Goal: Task Accomplishment & Management: Use online tool/utility

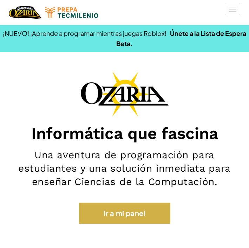
click at [127, 209] on link "Ir a mi panel" at bounding box center [124, 212] width 91 height 21
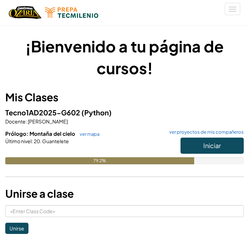
click at [205, 148] on span "Iniciar" at bounding box center [212, 145] width 18 height 8
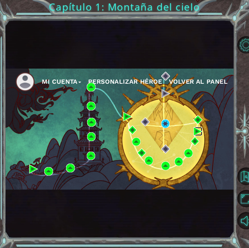
click at [196, 129] on img at bounding box center [198, 131] width 9 height 9
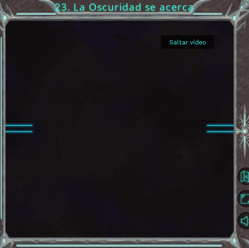
click at [202, 40] on button "Saltar video" at bounding box center [187, 42] width 53 height 14
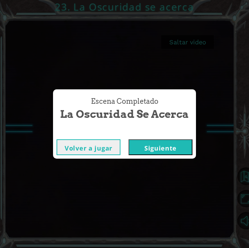
click at [171, 149] on button "Siguiente" at bounding box center [161, 147] width 64 height 16
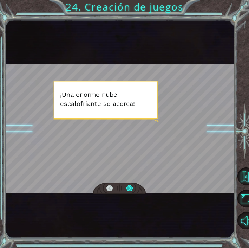
click at [129, 188] on div at bounding box center [129, 188] width 6 height 7
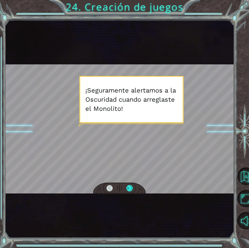
click at [129, 188] on div at bounding box center [129, 188] width 6 height 7
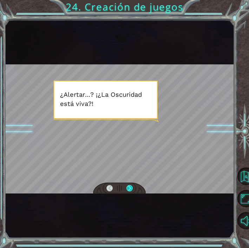
click at [129, 188] on div at bounding box center [129, 188] width 6 height 7
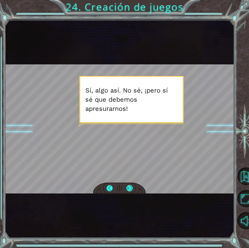
click at [129, 188] on div at bounding box center [129, 188] width 6 height 7
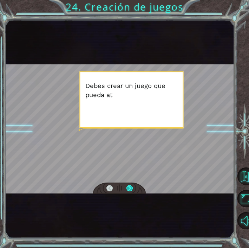
click at [129, 188] on div at bounding box center [129, 188] width 6 height 7
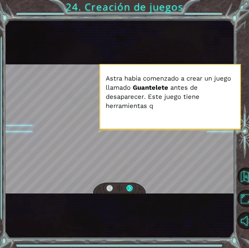
click at [129, 188] on div at bounding box center [129, 188] width 6 height 7
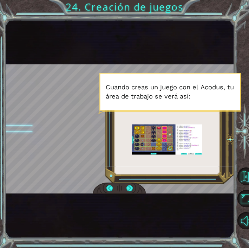
click at [184, 182] on div at bounding box center [119, 128] width 229 height 129
click at [130, 186] on div at bounding box center [129, 188] width 6 height 7
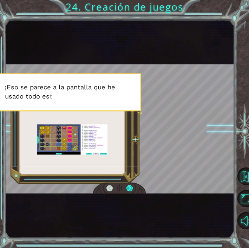
click at [130, 186] on div at bounding box center [129, 188] width 6 height 7
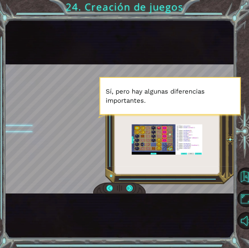
click at [130, 186] on div at bounding box center [129, 188] width 6 height 7
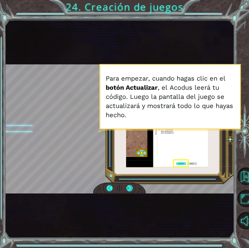
click at [130, 188] on div at bounding box center [129, 188] width 6 height 7
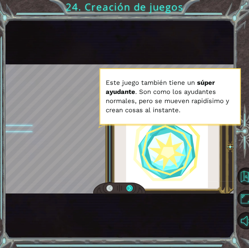
click at [130, 188] on div at bounding box center [129, 188] width 6 height 7
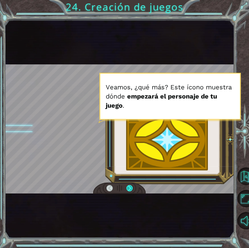
click at [130, 188] on div at bounding box center [129, 188] width 6 height 7
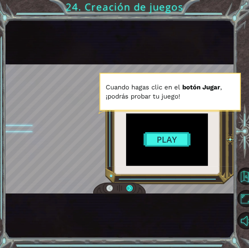
click at [130, 188] on div at bounding box center [129, 188] width 6 height 7
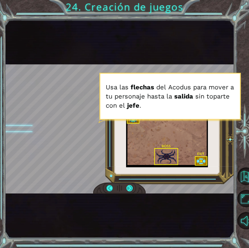
click at [130, 188] on div at bounding box center [129, 188] width 6 height 7
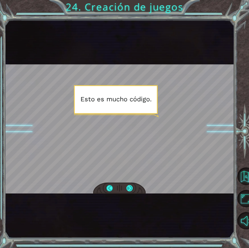
click at [130, 188] on div at bounding box center [129, 188] width 6 height 7
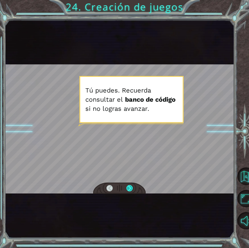
click at [130, 188] on div at bounding box center [129, 188] width 6 height 7
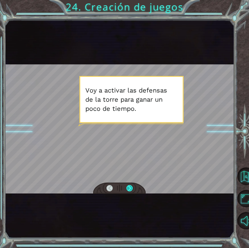
click at [130, 188] on div at bounding box center [129, 188] width 6 height 7
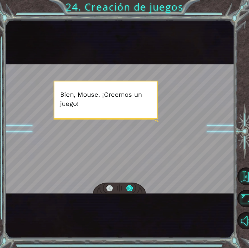
click at [130, 188] on div at bounding box center [129, 188] width 6 height 7
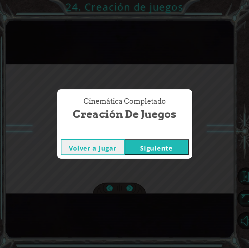
click at [164, 141] on button "Siguiente" at bounding box center [157, 147] width 64 height 16
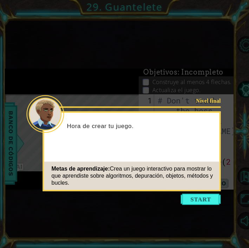
click at [207, 207] on icon at bounding box center [124, 124] width 249 height 248
click at [202, 197] on button "Start" at bounding box center [201, 199] width 40 height 11
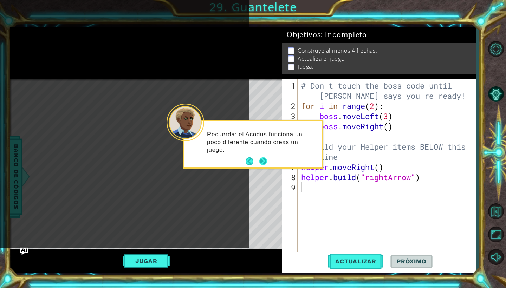
click at [249, 165] on button "Next" at bounding box center [263, 161] width 8 height 8
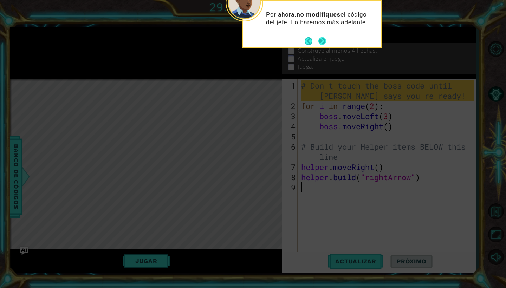
click at [249, 44] on button "Next" at bounding box center [322, 41] width 8 height 8
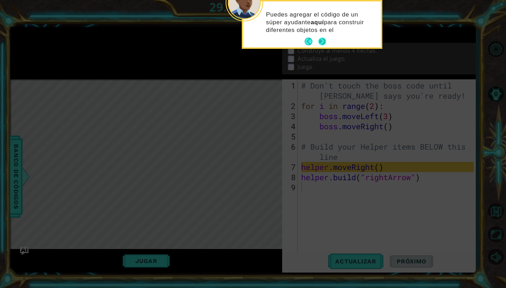
click at [249, 44] on button "Next" at bounding box center [322, 42] width 8 height 8
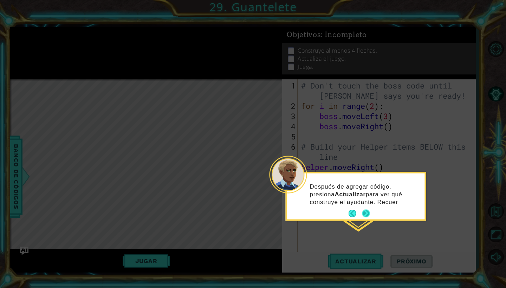
click at [249, 216] on button "Next" at bounding box center [366, 214] width 8 height 8
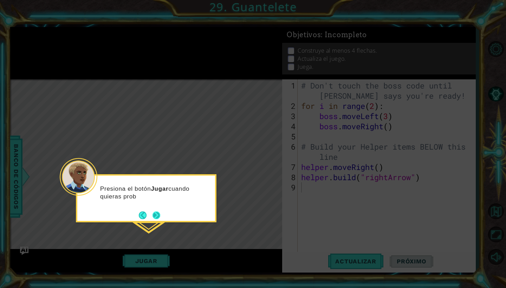
click at [155, 215] on button "Next" at bounding box center [156, 215] width 8 height 8
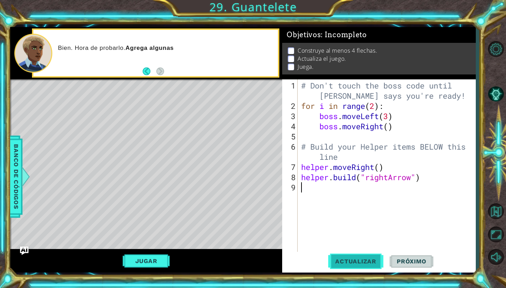
click at [249, 247] on span "Actualizar" at bounding box center [355, 261] width 55 height 7
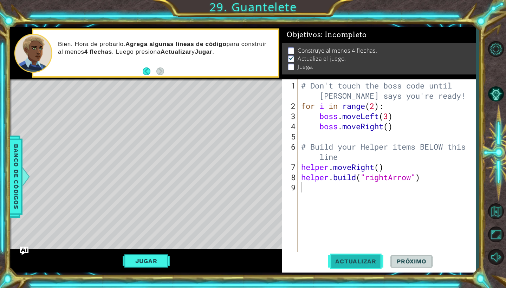
click at [249, 247] on span "Actualizar" at bounding box center [355, 261] width 55 height 7
type textarea "h"
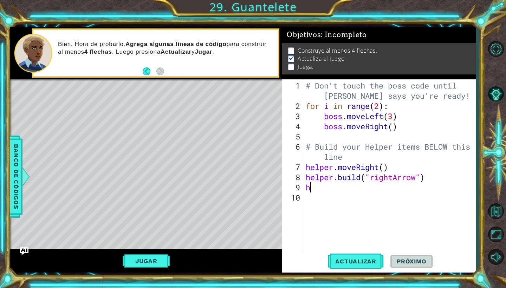
click at [249, 203] on div "# Don't touch the boss code until [PERSON_NAME] says you're ready! for i in ran…" at bounding box center [390, 182] width 173 height 204
type textarea "h"
type textarea "[DOMAIN_NAME]("rightArrow")"
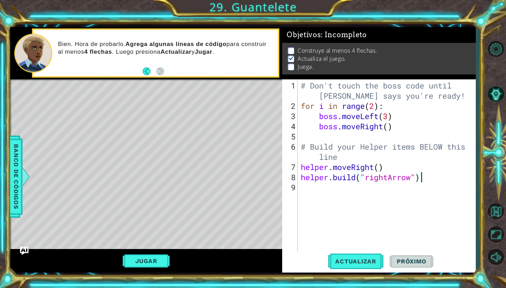
click at [249, 190] on div "# Don't touch the boss code until [PERSON_NAME] says you're ready! for i in ran…" at bounding box center [388, 182] width 178 height 204
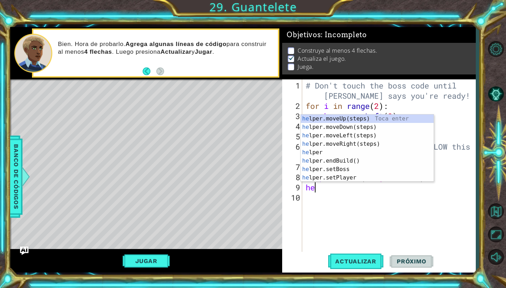
click at [249, 190] on div "# Don't touch the boss code until [PERSON_NAME] says you're ready! for i in ran…" at bounding box center [390, 182] width 173 height 204
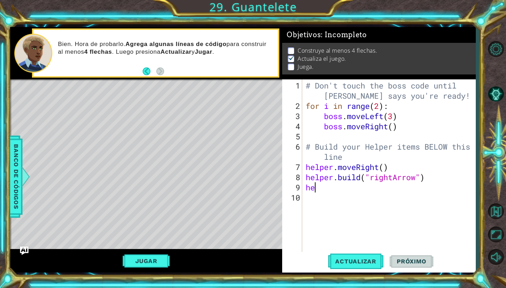
type textarea "hep"
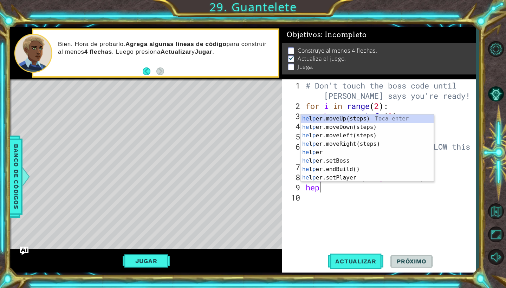
drag, startPoint x: 358, startPoint y: 190, endPoint x: 366, endPoint y: 146, distance: 44.6
click at [249, 146] on div "he l p er.moveUp(steps) Toca enter he l p er.moveDown(steps) Toca enter he l p …" at bounding box center [367, 157] width 133 height 84
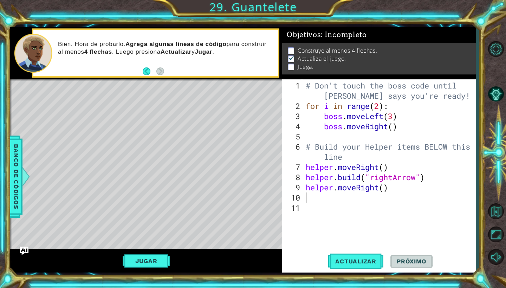
click at [249, 168] on div "# Don't touch the boss code until [PERSON_NAME] says you're ready! for i in ran…" at bounding box center [390, 182] width 173 height 204
click at [249, 182] on div "# Don't touch the boss code until [PERSON_NAME] says you're ready! for i in ran…" at bounding box center [390, 182] width 173 height 204
click at [249, 174] on div "# Don't touch the boss code until [PERSON_NAME] says you're ready! for i in ran…" at bounding box center [390, 182] width 173 height 204
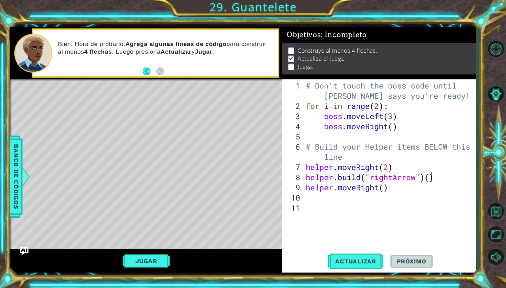
click at [249, 177] on div "# Don't touch the boss code until [PERSON_NAME] says you're ready! for i in ran…" at bounding box center [390, 182] width 173 height 204
click at [249, 169] on div "# Don't touch the boss code until [PERSON_NAME] says you're ready! for i in ran…" at bounding box center [390, 182] width 173 height 204
click at [249, 187] on div "# Don't touch the boss code until [PERSON_NAME] says you're ready! for i in ran…" at bounding box center [390, 182] width 173 height 204
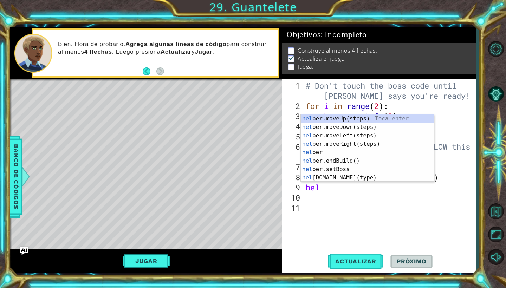
scroll to position [0, 0]
type textarea "h"
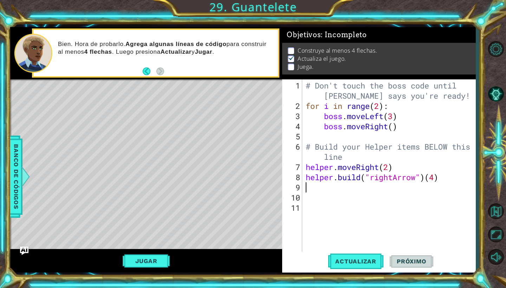
click at [249, 167] on div "# Don't touch the boss code until [PERSON_NAME] says you're ready! for i in ran…" at bounding box center [390, 182] width 173 height 204
type textarea "helper.moveRight(4)"
click at [249, 247] on span "Actualizar" at bounding box center [355, 261] width 55 height 7
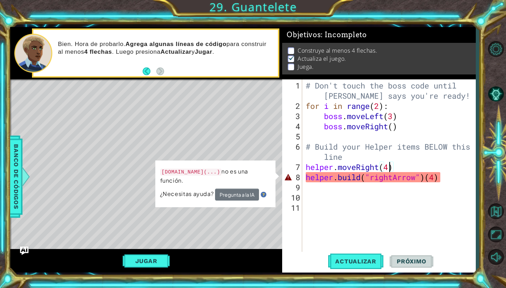
click at [249, 188] on div "# Don't touch the boss code until [PERSON_NAME] says you're ready! for i in ran…" at bounding box center [390, 182] width 173 height 204
click at [249, 181] on div "# Don't touch the boss code until [PERSON_NAME] says you're ready! for i in ran…" at bounding box center [390, 182] width 173 height 204
click at [249, 180] on div "# Don't touch the boss code until [PERSON_NAME] says you're ready! for i in ran…" at bounding box center [390, 182] width 173 height 204
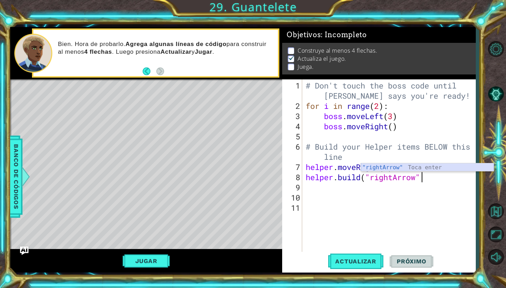
scroll to position [0, 5]
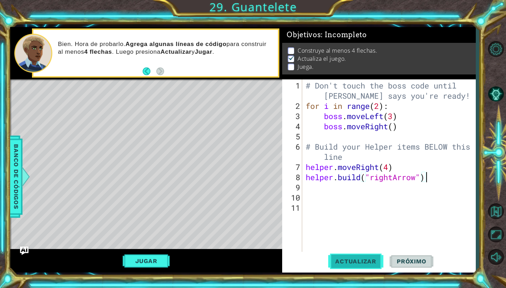
click at [249, 247] on span "Actualizar" at bounding box center [355, 261] width 55 height 7
click at [249, 247] on button "Actualizar" at bounding box center [355, 261] width 55 height 19
click at [249, 168] on div "# Don't touch the boss code until [PERSON_NAME] says you're ready! for i in ran…" at bounding box center [390, 182] width 173 height 204
type textarea "helper.moveRight()"
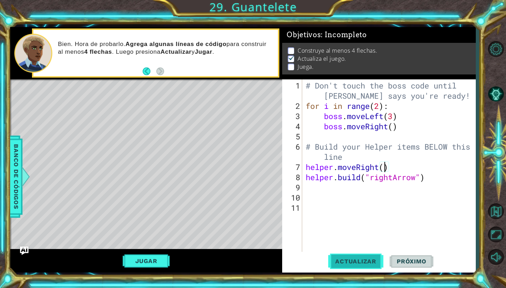
click at [249, 247] on button "Actualizar" at bounding box center [355, 261] width 55 height 19
click at [249, 190] on div "# Don't touch the boss code until [PERSON_NAME] says you're ready! for i in ran…" at bounding box center [390, 182] width 173 height 204
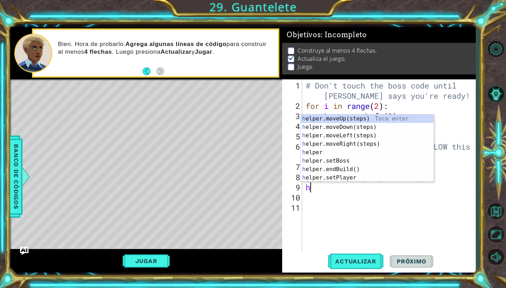
type textarea "he"
click at [249, 143] on div "he lper.moveUp(steps) Toca enter he lper.moveDown(steps) Toca enter he lper.mov…" at bounding box center [367, 157] width 133 height 84
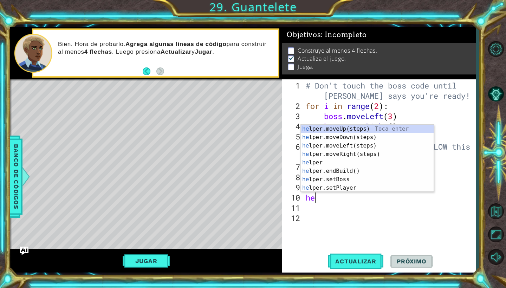
type textarea "hel"
click at [249, 169] on div "hel per.moveUp(steps) Toca enter hel per.moveDown(steps) Toca enter hel per.mov…" at bounding box center [367, 167] width 133 height 84
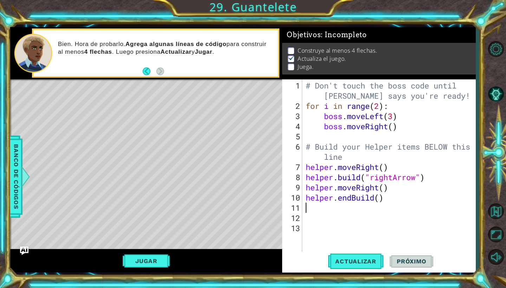
scroll to position [0, 0]
click at [249, 198] on div "# Don't touch the boss code until [PERSON_NAME] says you're ready! for i in ran…" at bounding box center [390, 182] width 173 height 204
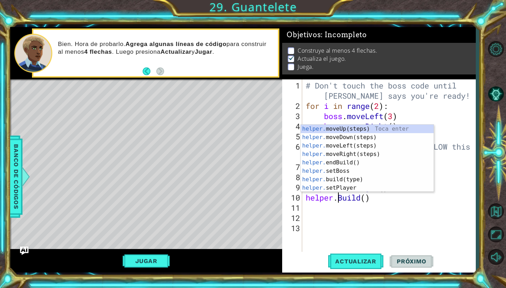
click at [249, 198] on div "# Don't touch the boss code until [PERSON_NAME] says you're ready! for i in ran…" at bounding box center [390, 182] width 173 height 204
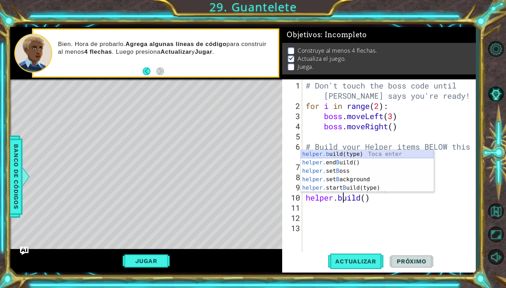
click at [249, 153] on div "helper.b uild(type) Toca enter helper. end B uild() Toca enter helper. set B os…" at bounding box center [367, 179] width 133 height 59
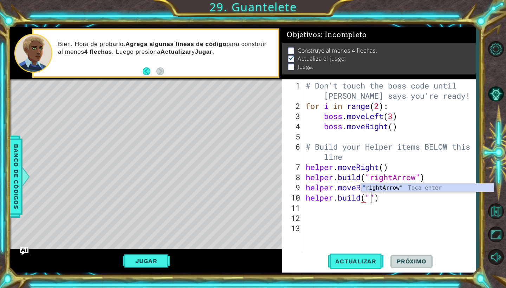
scroll to position [0, 3]
click at [249, 186] on div "" rightArrow" Toca enter" at bounding box center [427, 196] width 133 height 25
type textarea "[DOMAIN_NAME]("rightArrow")"
click at [249, 212] on div "# Don't touch the boss code until [PERSON_NAME] says you're ready! for i in ran…" at bounding box center [390, 182] width 173 height 204
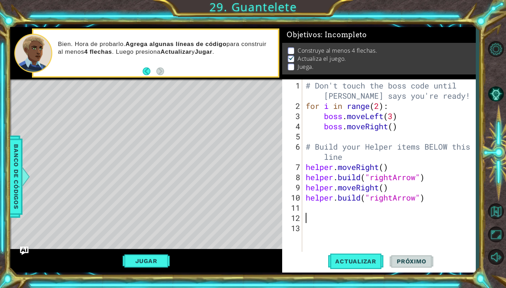
click at [249, 204] on div "# Don't touch the boss code until [PERSON_NAME] says you're ready! for i in ran…" at bounding box center [390, 182] width 173 height 204
type textarea "he"
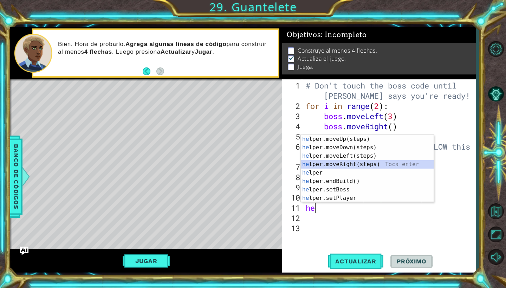
click at [249, 164] on div "he lper.moveUp(steps) Toca enter he lper.moveDown(steps) Toca enter he lper.mov…" at bounding box center [367, 177] width 133 height 84
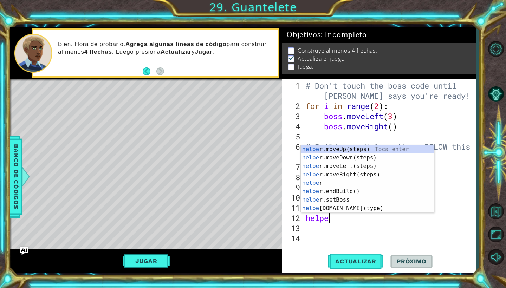
scroll to position [0, 1]
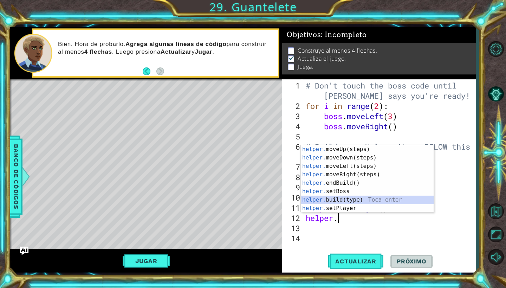
click at [249, 201] on div "helper. moveUp(steps) Toca enter helper. moveDown(steps) Toca enter helper. mov…" at bounding box center [367, 187] width 133 height 84
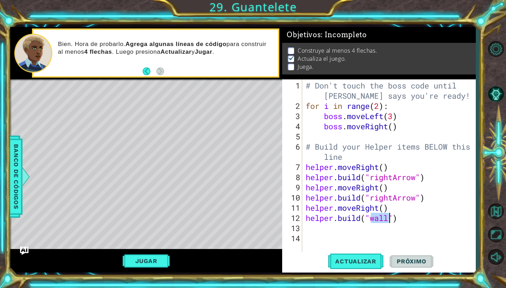
click at [249, 218] on div "# Don't touch the boss code until [PERSON_NAME] says you're ready! for i in ran…" at bounding box center [389, 165] width 170 height 173
click at [249, 218] on div "# Don't touch the boss code until [PERSON_NAME] says you're ready! for i in ran…" at bounding box center [390, 182] width 173 height 204
click at [249, 208] on div "" rightArro w " Toca enter" at bounding box center [427, 216] width 133 height 25
type textarea "[DOMAIN_NAME]("rightArrow"")"
click at [249, 234] on div "# Don't touch the boss code until [PERSON_NAME] says you're ready! for i in ran…" at bounding box center [390, 182] width 173 height 204
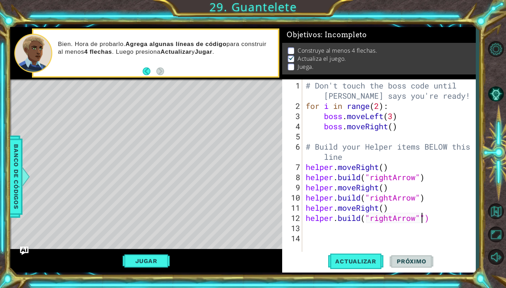
scroll to position [0, 0]
click at [249, 247] on button "Actualizar" at bounding box center [355, 261] width 55 height 19
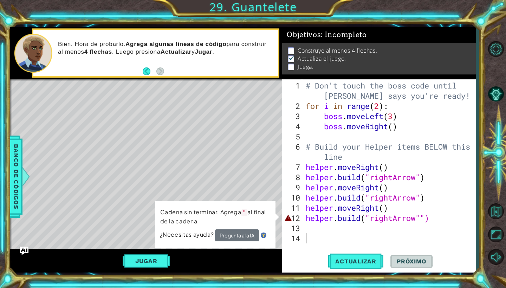
click at [249, 217] on div "# Don't touch the boss code until [PERSON_NAME] says you're ready! for i in ran…" at bounding box center [390, 182] width 173 height 204
type textarea "[DOMAIN_NAME]("rightArrow")"
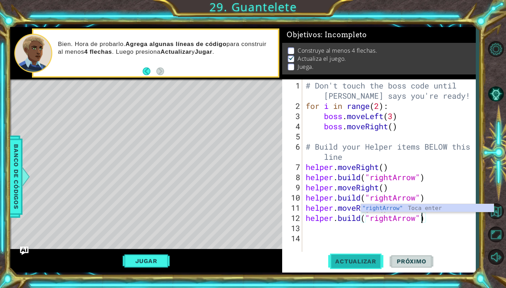
click at [249, 247] on span "Actualizar" at bounding box center [355, 261] width 55 height 7
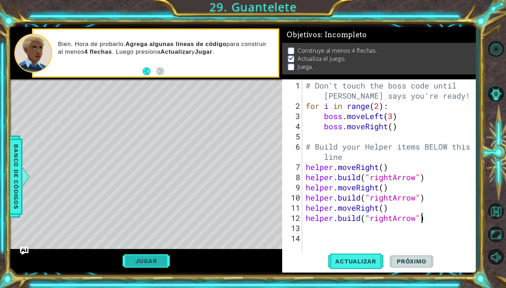
click at [145, 247] on button "Jugar" at bounding box center [146, 260] width 47 height 13
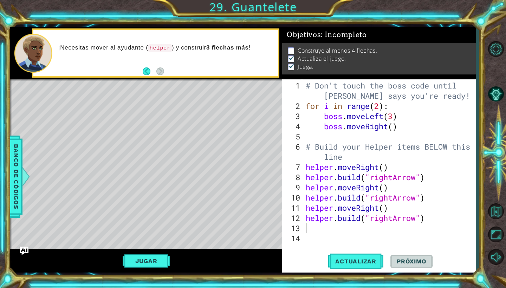
type textarea "h"
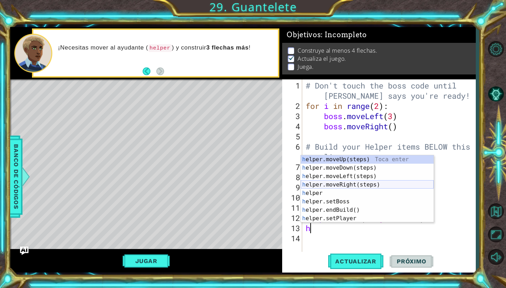
click at [249, 186] on div "h elper.moveUp(steps) Toca enter h elper.moveDown(steps) Toca enter h elper.mov…" at bounding box center [367, 197] width 133 height 84
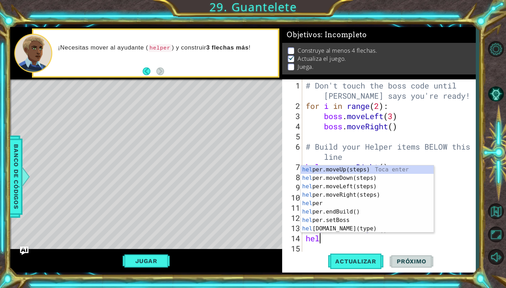
scroll to position [0, 0]
click at [249, 226] on div "hel per.moveUp(steps) Toca enter hel per.moveDown(steps) Toca enter hel per.mov…" at bounding box center [367, 207] width 133 height 84
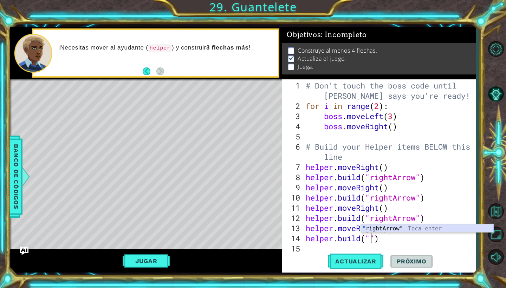
click at [249, 225] on div "" rightArrow" Toca enter" at bounding box center [427, 236] width 133 height 25
type textarea "[DOMAIN_NAME]("rightArrow")"
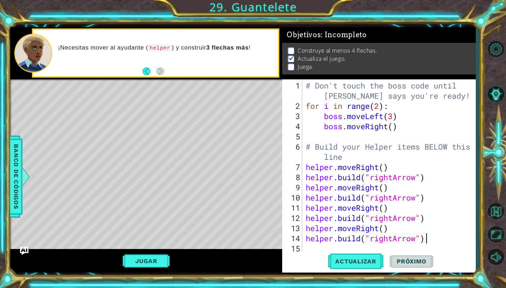
click at [249, 241] on div "# Don't touch the boss code until [PERSON_NAME] says you're ready! for i in ran…" at bounding box center [390, 182] width 173 height 204
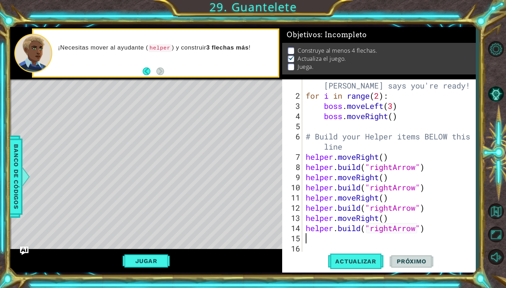
scroll to position [10, 0]
type textarea "h"
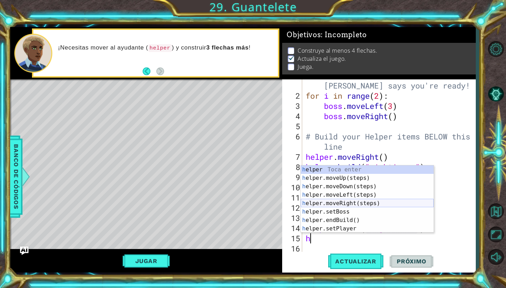
click at [249, 204] on div "h elper Toca enter h elper.moveUp(steps) Toca enter h elper.moveDown(steps) Toc…" at bounding box center [367, 207] width 133 height 84
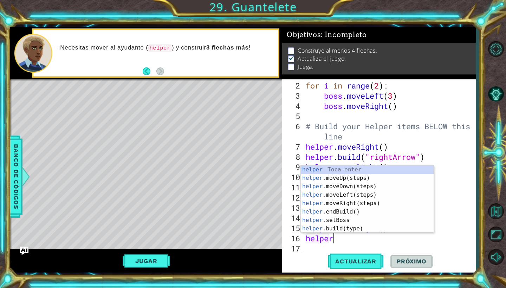
scroll to position [0, 1]
click at [249, 229] on div "helper Toca enter helper .moveUp(steps) Toca enter helper .moveDown(steps) Toca…" at bounding box center [367, 207] width 133 height 84
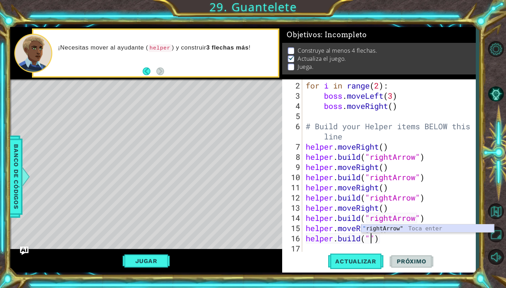
click at [249, 228] on div "" rightArrow" Toca enter" at bounding box center [427, 236] width 133 height 25
type textarea "[DOMAIN_NAME]("rightArrow")"
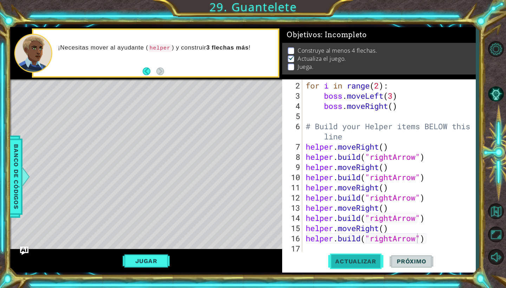
click at [249, 247] on span "Actualizar" at bounding box center [355, 261] width 55 height 7
click at [249, 245] on div "for i in range ( 2 ) : boss . moveLeft ( 3 ) boss . moveRight ( ) # Build your …" at bounding box center [390, 177] width 173 height 194
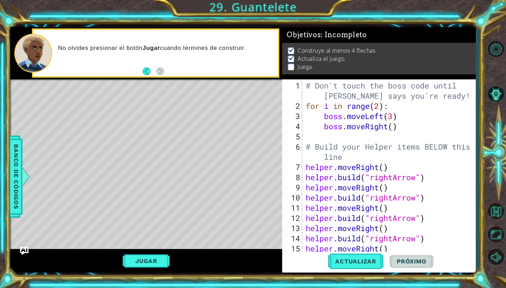
scroll to position [31, 0]
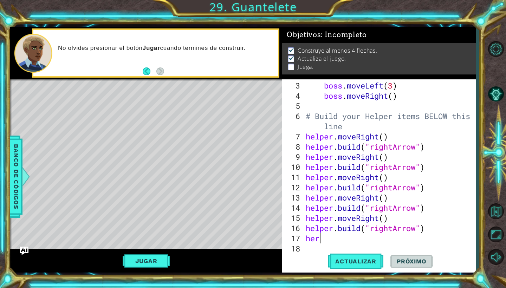
type textarea "herp"
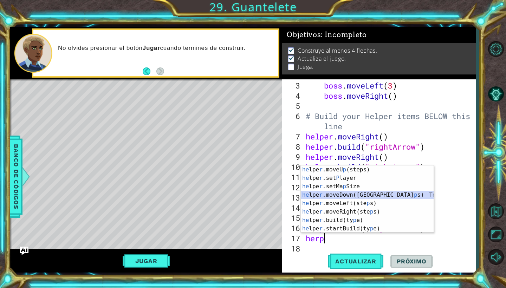
click at [249, 196] on div "he lpe r .moveU p (steps) Toca enter he lpe r .set P layer Toca enter he lpe r …" at bounding box center [367, 207] width 133 height 84
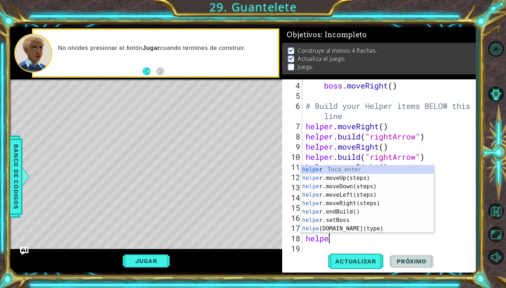
scroll to position [0, 1]
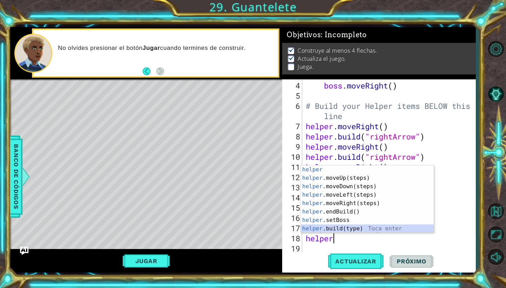
click at [249, 229] on div "helper Toca enter helper .moveUp(steps) Toca enter helper .moveDown(steps) Toca…" at bounding box center [367, 207] width 133 height 84
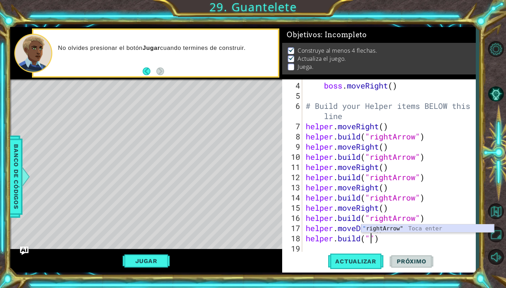
click at [249, 229] on div "" rightArrow" Toca enter" at bounding box center [427, 236] width 133 height 25
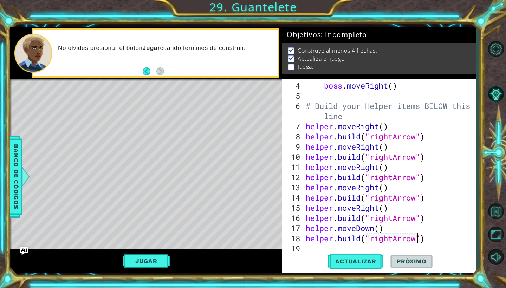
click at [249, 237] on div "boss . moveRight ( ) # Build your Helper items BELOW this line helper . moveRig…" at bounding box center [390, 177] width 173 height 194
click at [249, 247] on span "Actualizar" at bounding box center [355, 261] width 55 height 7
click at [249, 214] on div "boss . moveRight ( ) # Build your Helper items BELOW this line helper . moveRig…" at bounding box center [390, 177] width 173 height 194
type textarea "[DOMAIN_NAME]("rightArrow")"
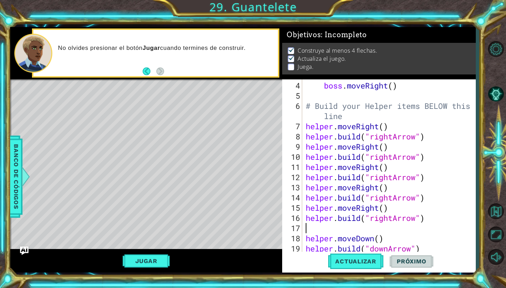
scroll to position [0, 0]
type textarea "h"
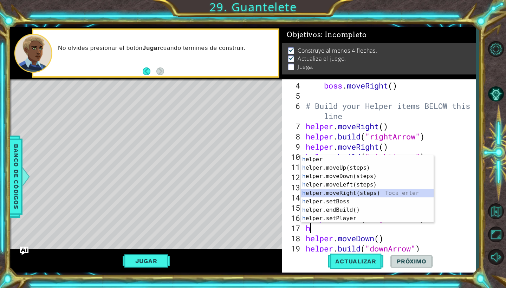
click at [249, 193] on div "h elper Toca enter h elper.moveUp(steps) Toca enter h elper.moveDown(steps) Toc…" at bounding box center [367, 197] width 133 height 84
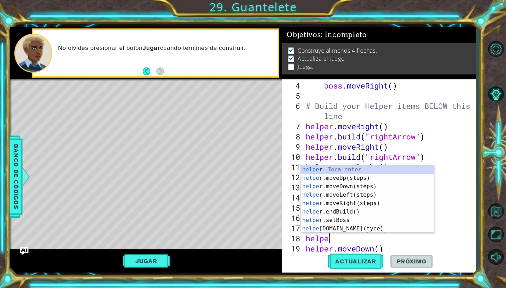
scroll to position [0, 1]
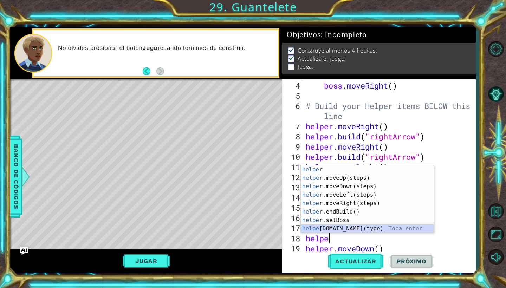
click at [249, 231] on div "helpe r Toca enter helpe r.moveUp(steps) Toca enter helpe r.moveDown(steps) Toc…" at bounding box center [367, 207] width 133 height 84
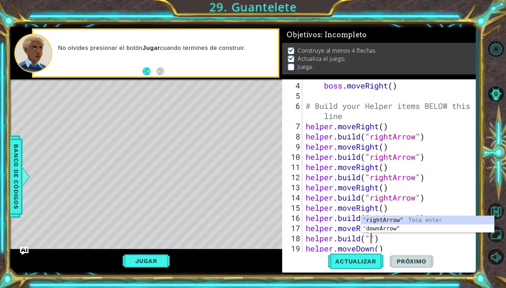
scroll to position [0, 3]
click at [249, 220] on div ""r ightArrow" Toca enter " downA r row" Toca enter" at bounding box center [427, 233] width 133 height 34
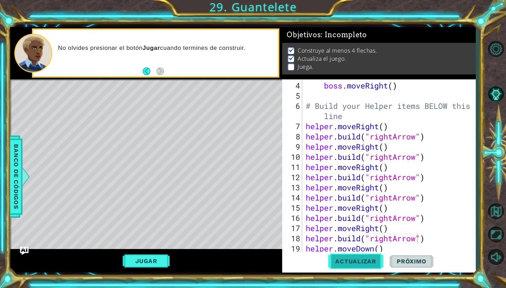
click at [249, 247] on button "Actualizar" at bounding box center [355, 261] width 55 height 19
click at [144, 247] on button "Jugar" at bounding box center [146, 260] width 47 height 13
type textarea "[DOMAIN_NAME]("downArrow")"
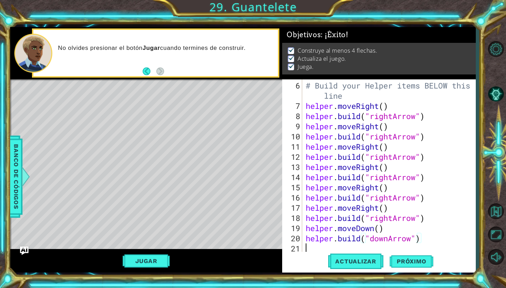
scroll to position [0, 0]
click at [249, 247] on span "Próximo" at bounding box center [412, 262] width 44 height 7
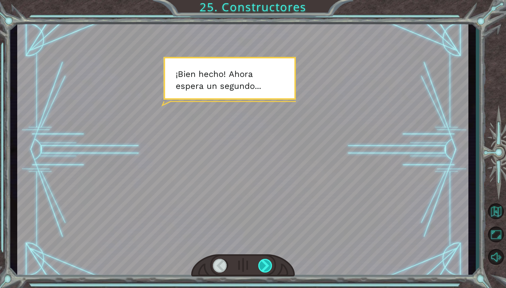
click at [249, 247] on div at bounding box center [265, 266] width 14 height 14
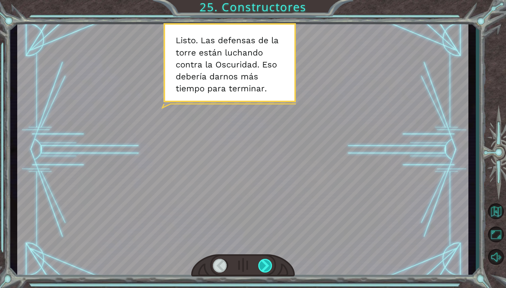
click at [249, 247] on div at bounding box center [265, 266] width 14 height 14
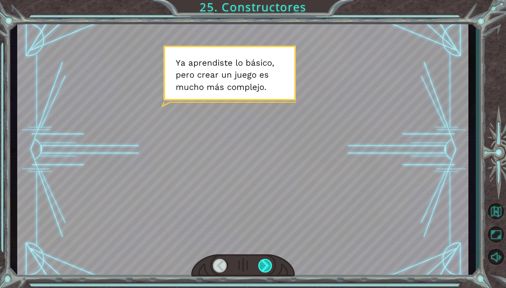
click at [249, 247] on div at bounding box center [265, 266] width 14 height 14
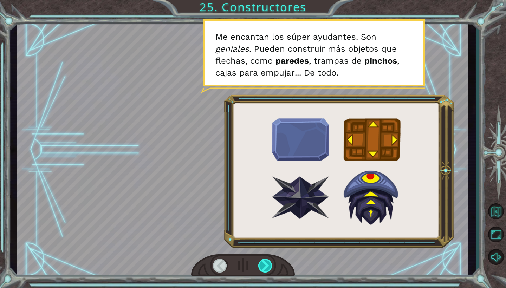
click at [249, 247] on div at bounding box center [265, 266] width 14 height 14
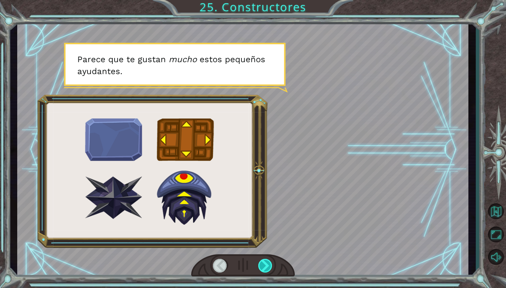
click at [249, 247] on div at bounding box center [265, 266] width 14 height 14
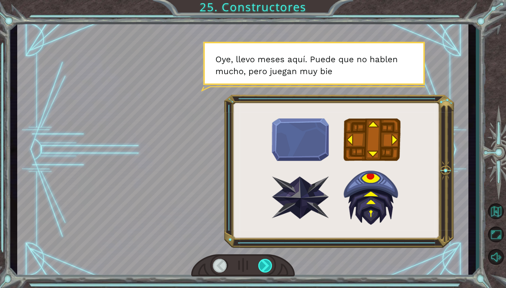
click at [249, 247] on div at bounding box center [265, 266] width 14 height 14
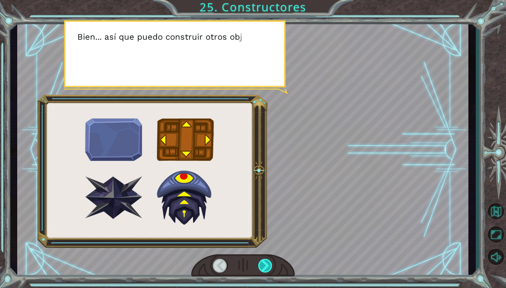
click at [249, 247] on div at bounding box center [265, 266] width 14 height 14
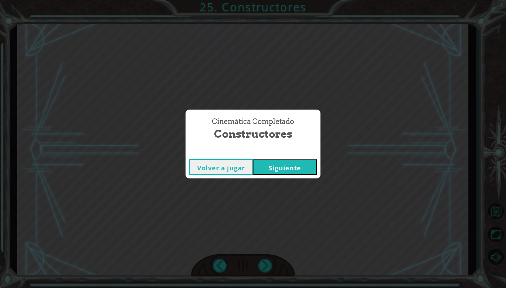
click at [249, 162] on button "Siguiente" at bounding box center [285, 167] width 64 height 16
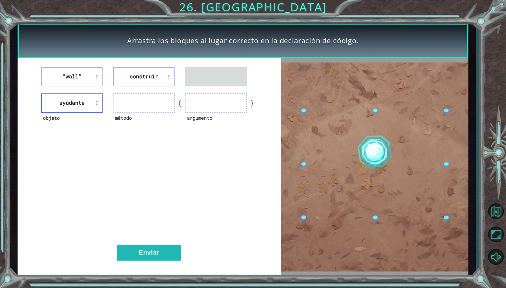
drag, startPoint x: 151, startPoint y: 79, endPoint x: 149, endPoint y: 102, distance: 22.9
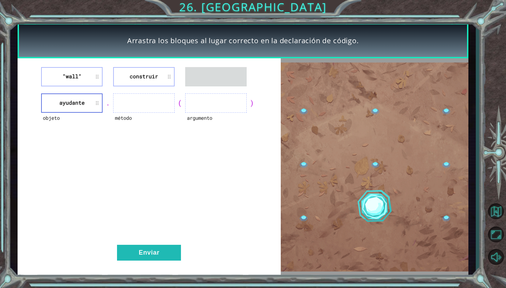
click at [149, 102] on div ""wall" construir objeto ayudante . método ( argumento ) Enviar" at bounding box center [149, 167] width 263 height 218
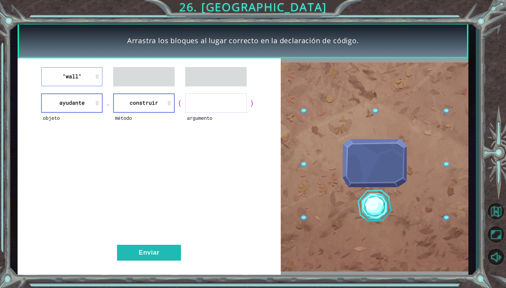
drag, startPoint x: 87, startPoint y: 76, endPoint x: 210, endPoint y: 110, distance: 128.1
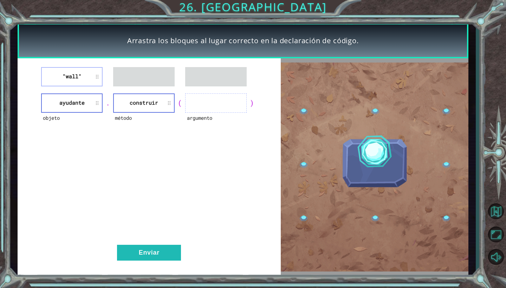
click at [210, 110] on div ""wall" objeto ayudante . método construir ( argumento ) Enviar" at bounding box center [149, 167] width 263 height 218
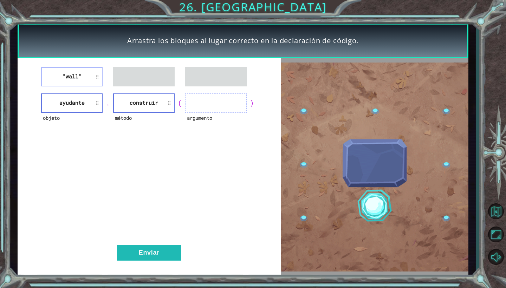
click at [120, 131] on div "método" at bounding box center [143, 122] width 61 height 19
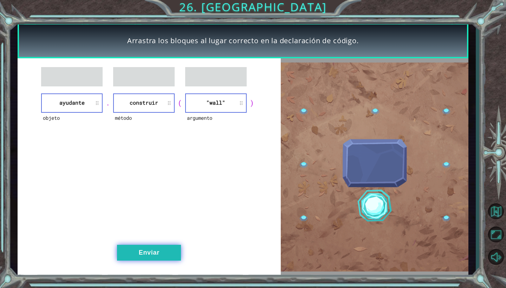
click at [154, 247] on button "Enviar" at bounding box center [149, 253] width 64 height 16
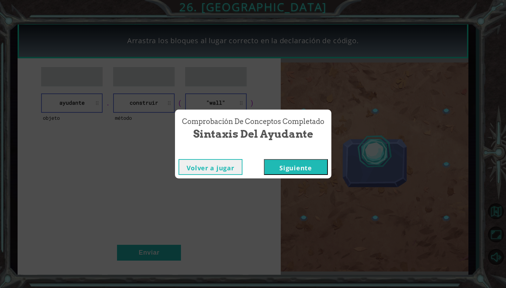
click at [249, 170] on button "Siguiente" at bounding box center [296, 167] width 64 height 16
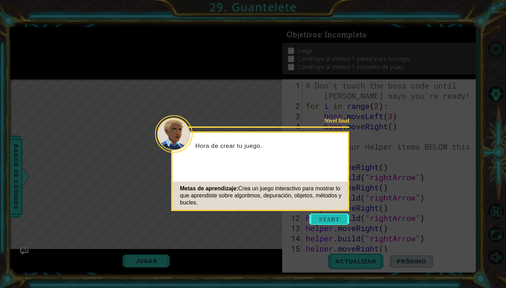
click at [249, 216] on button "Start" at bounding box center [329, 219] width 40 height 11
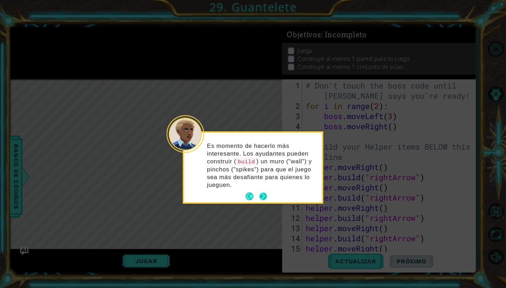
click at [249, 200] on button "Next" at bounding box center [263, 196] width 8 height 8
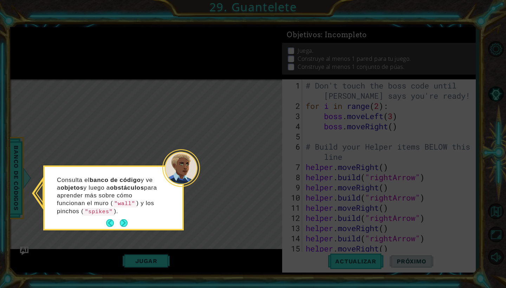
click at [123, 218] on footer at bounding box center [116, 223] width 21 height 11
click at [123, 223] on button "Next" at bounding box center [124, 223] width 8 height 8
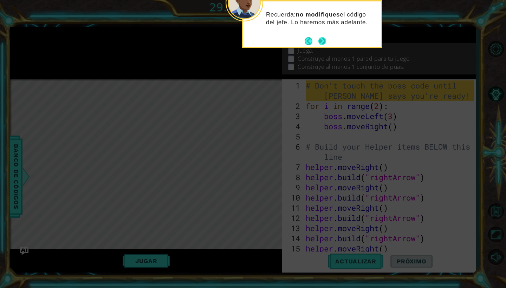
click at [249, 42] on button "Next" at bounding box center [322, 41] width 8 height 8
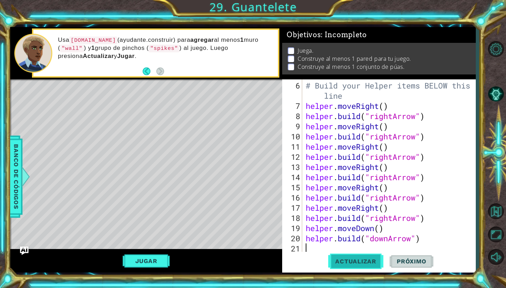
click at [249, 247] on span "Actualizar" at bounding box center [355, 261] width 55 height 7
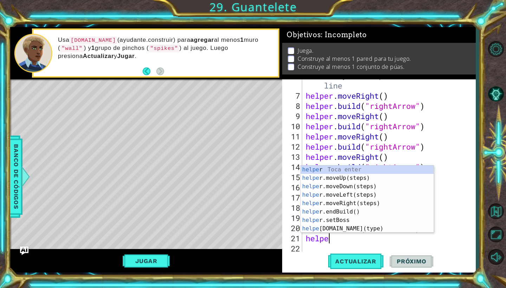
scroll to position [0, 1]
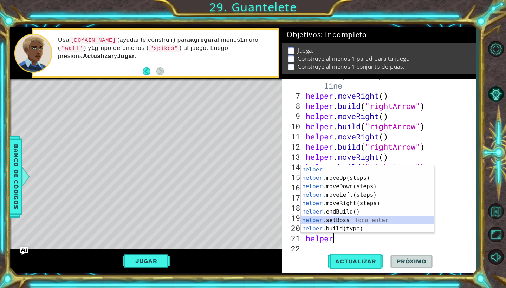
click at [249, 224] on div "helper Toca enter helper .moveUp(steps) Toca enter helper .moveDown(steps) Toca…" at bounding box center [367, 207] width 133 height 84
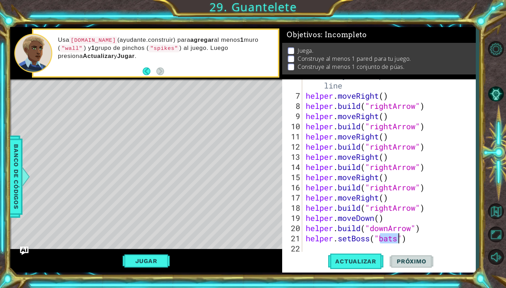
click at [249, 237] on div "# Build your Helper items BELOW this line helper . moveRight ( ) helper . build…" at bounding box center [390, 172] width 173 height 204
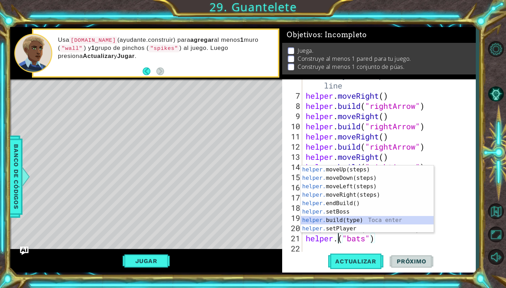
click at [249, 220] on div "helper. moveUp(steps) Toca enter helper. moveDown(steps) Toca enter helper. mov…" at bounding box center [367, 207] width 133 height 84
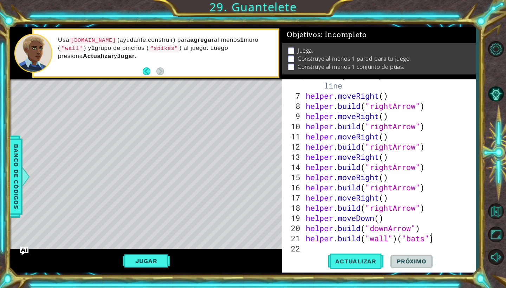
click at [249, 239] on div "# Build your Helper items BELOW this line helper . moveRight ( ) helper . build…" at bounding box center [390, 172] width 173 height 204
type textarea "[DOMAIN_NAME]("wall")"
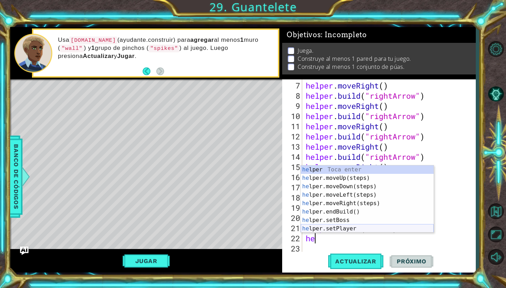
scroll to position [0, 0]
click at [249, 226] on div "hel per Toca enter hel per.moveUp(steps) Toca enter hel per.moveDown(steps) Toc…" at bounding box center [367, 207] width 133 height 84
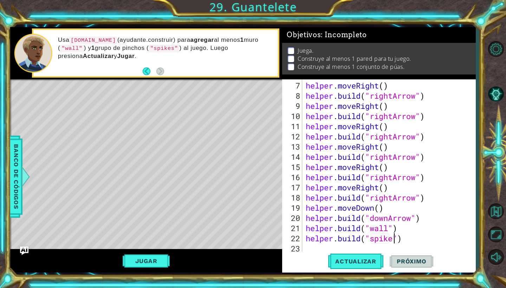
scroll to position [0, 4]
type textarea "[DOMAIN_NAME]("spikes")"
click at [249, 247] on span "Actualizar" at bounding box center [355, 261] width 55 height 7
click at [163, 247] on button "Jugar" at bounding box center [146, 260] width 47 height 13
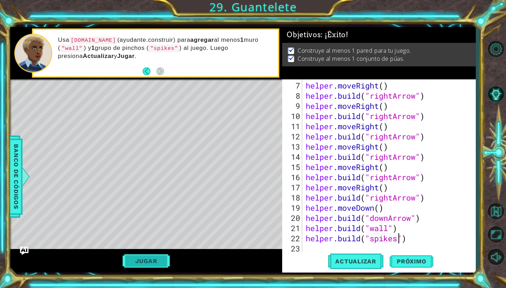
scroll to position [0, 0]
click at [249, 247] on span "Próximo" at bounding box center [412, 262] width 44 height 7
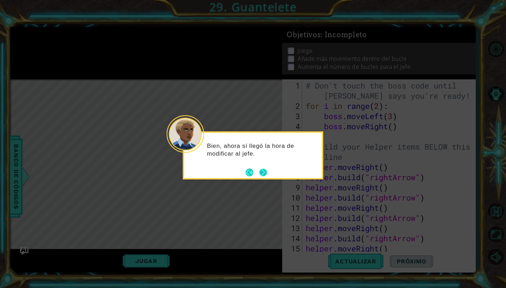
click at [249, 173] on button "Next" at bounding box center [263, 173] width 8 height 8
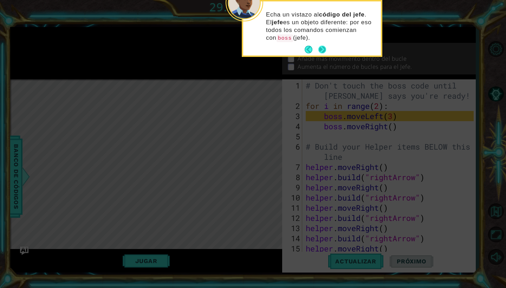
click at [249, 50] on button "Next" at bounding box center [322, 50] width 8 height 8
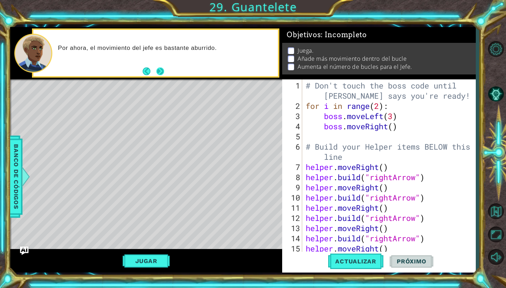
click at [157, 71] on button "Next" at bounding box center [160, 71] width 8 height 8
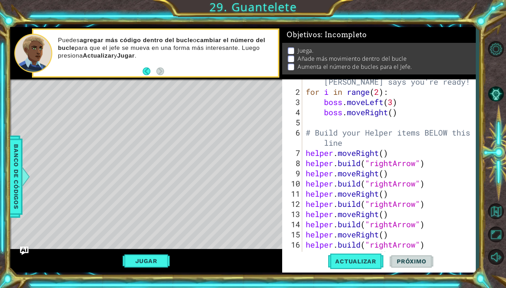
scroll to position [92, 0]
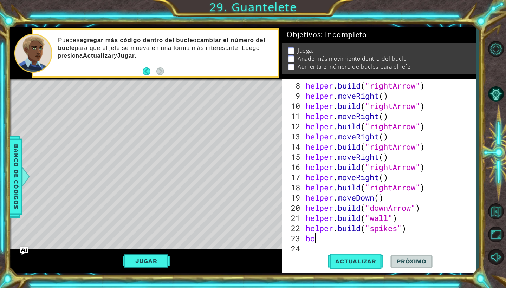
type textarea "bos"
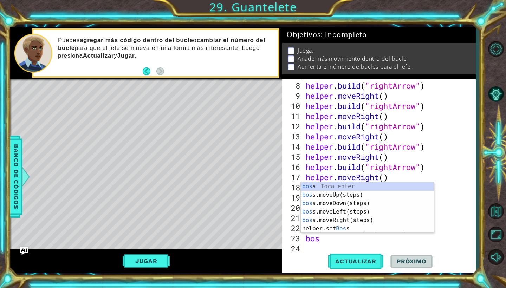
scroll to position [0, 0]
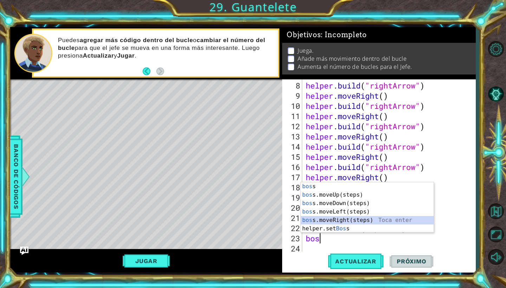
click at [249, 221] on div "bos s Toca enter bos s.moveUp(steps) Toca enter bos s.moveDown(steps) Toca ente…" at bounding box center [367, 215] width 133 height 67
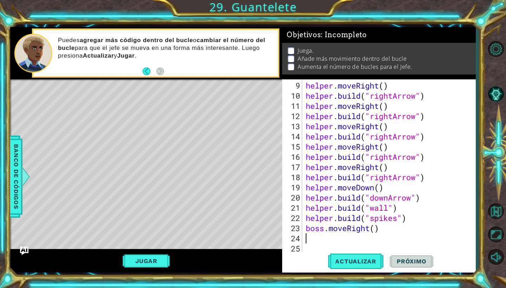
click at [249, 229] on div "helper . moveRight ( ) helper . build ( "rightArrow" ) helper . moveRight ( ) h…" at bounding box center [390, 177] width 173 height 194
type textarea "boss.moveRight()"
click at [249, 240] on div "helper . moveRight ( ) helper . build ( "rightArrow" ) helper . moveRight ( ) h…" at bounding box center [390, 177] width 173 height 194
click at [249, 237] on div "helper . moveRight ( ) helper . build ( "rightArrow" ) helper . moveRight ( ) h…" at bounding box center [390, 177] width 173 height 194
click at [249, 231] on div "helper . moveRight ( ) helper . build ( "rightArrow" ) helper . moveRight ( ) h…" at bounding box center [390, 177] width 173 height 194
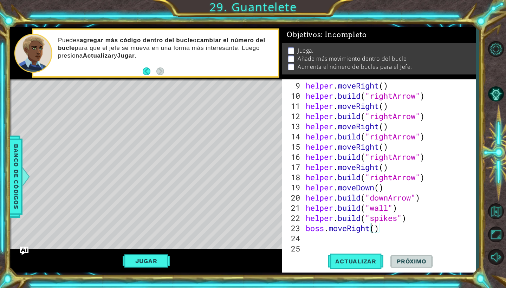
click at [249, 229] on div "helper . moveRight ( ) helper . build ( "rightArrow" ) helper . moveRight ( ) h…" at bounding box center [390, 177] width 173 height 194
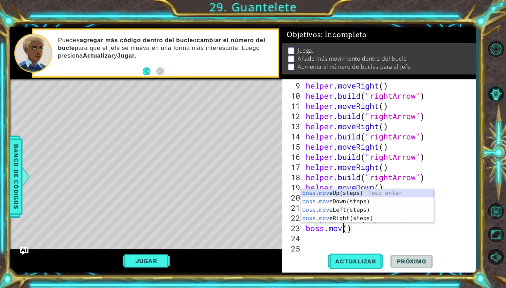
click at [249, 194] on div "boss.mov eUp(steps) Toca enter boss.mov eDown(steps) Toca enter boss.mov eLeft(…" at bounding box center [367, 214] width 133 height 51
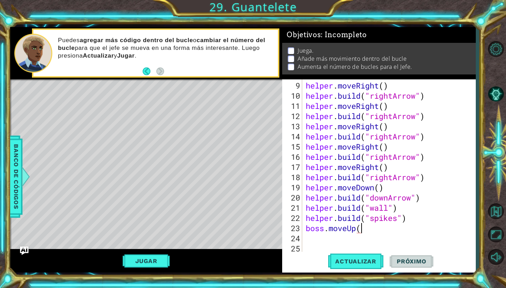
scroll to position [0, 2]
type textarea "boss.moveUp(3)"
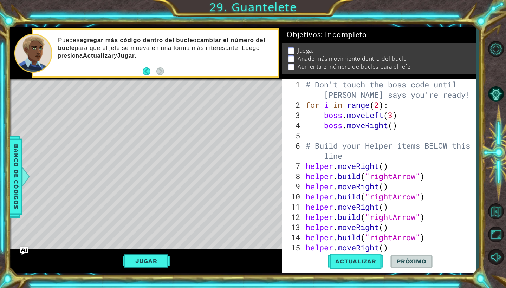
scroll to position [112, 0]
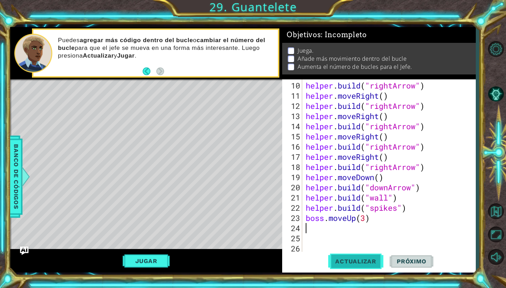
click at [249, 247] on span "Actualizar" at bounding box center [355, 261] width 55 height 7
click at [249, 208] on div "helper . build ( "rightArrow" ) helper . moveRight ( ) helper . build ( "rightA…" at bounding box center [390, 177] width 173 height 194
type textarea "[DOMAIN_NAME]("spikes")"
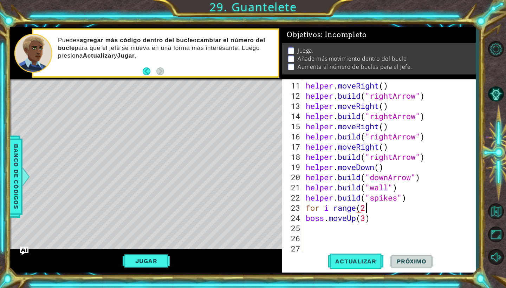
scroll to position [0, 2]
click at [249, 247] on button "Actualizar" at bounding box center [355, 261] width 55 height 19
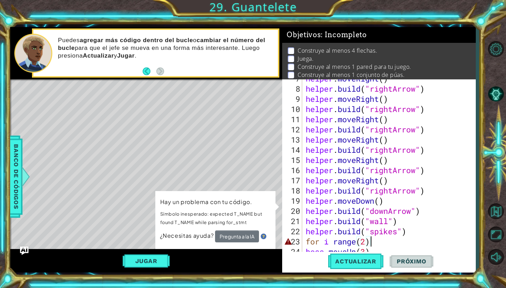
scroll to position [11, 0]
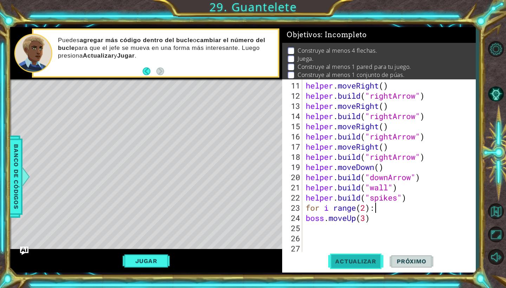
click at [249, 247] on button "Actualizar" at bounding box center [355, 261] width 55 height 19
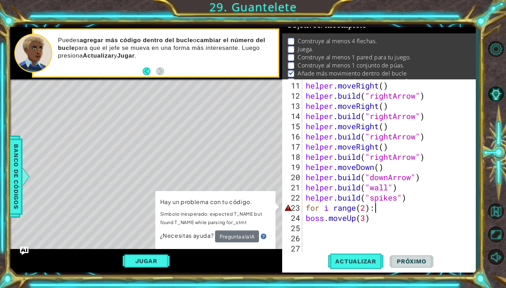
click at [249, 207] on div "helper . moveRight ( ) helper . build ( "rightArrow" ) helper . moveRight ( ) h…" at bounding box center [390, 177] width 173 height 194
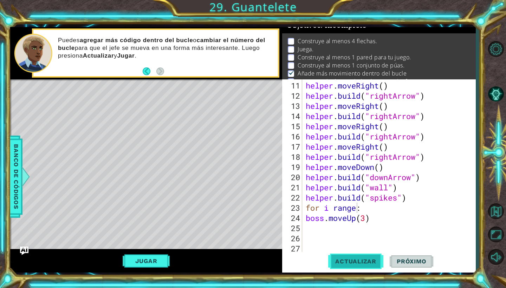
click at [249, 247] on button "Actualizar" at bounding box center [355, 261] width 55 height 19
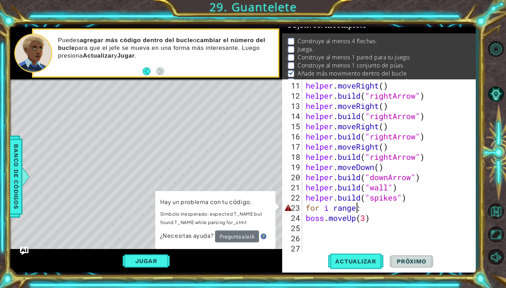
click at [249, 237] on button "Pregunta a la IA" at bounding box center [237, 236] width 44 height 12
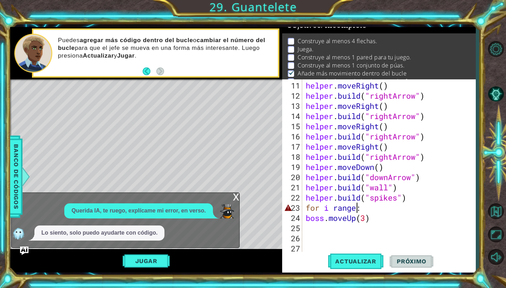
click at [249, 205] on div "helper . moveRight ( ) helper . build ( "rightArrow" ) helper . moveRight ( ) h…" at bounding box center [390, 177] width 173 height 194
type textarea "f"
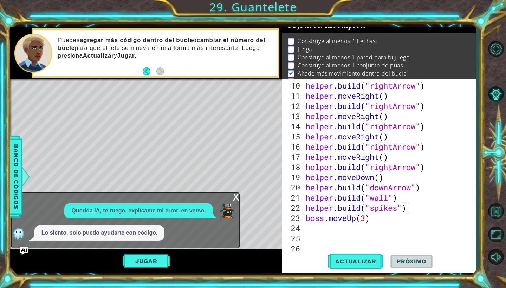
click at [249, 217] on div "helper . build ( "rightArrow" ) helper . moveRight ( ) helper . build ( "rightA…" at bounding box center [390, 177] width 173 height 194
type textarea "boss.moveUp(3)"
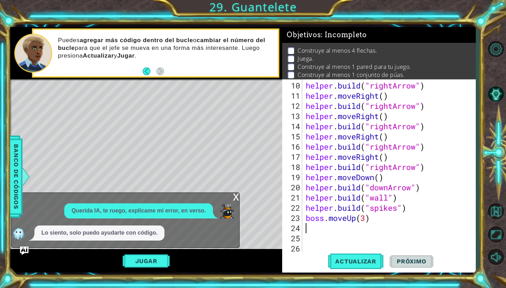
click at [249, 51] on p at bounding box center [291, 50] width 6 height 7
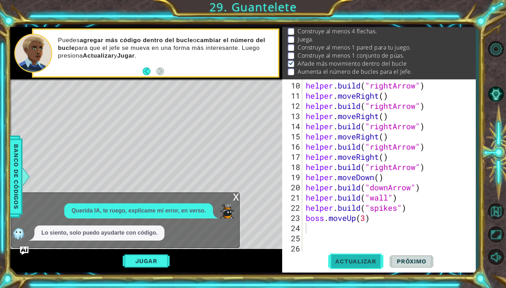
click at [249, 247] on span "Actualizar" at bounding box center [355, 261] width 55 height 7
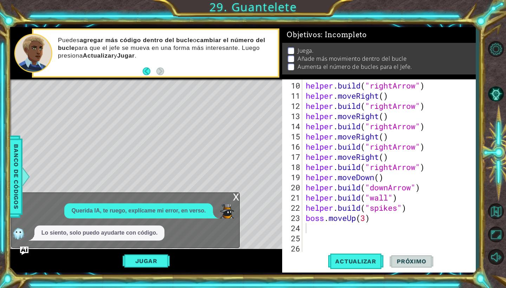
click at [238, 196] on div "x" at bounding box center [236, 196] width 6 height 7
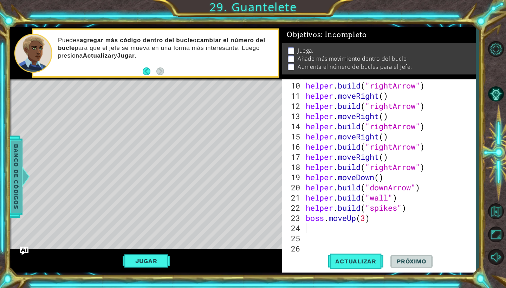
click at [22, 166] on div "Banco de códigos" at bounding box center [16, 177] width 13 height 82
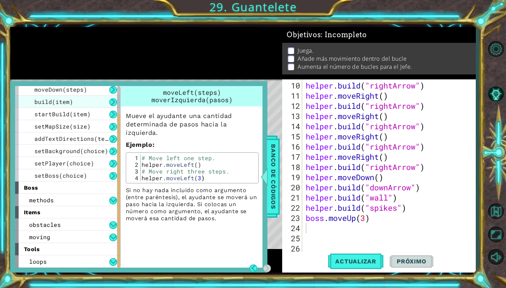
scroll to position [0, 0]
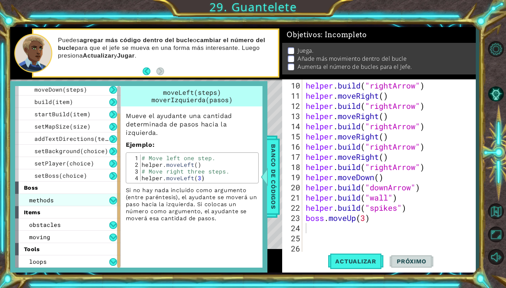
click at [89, 197] on div "methods" at bounding box center [67, 200] width 105 height 12
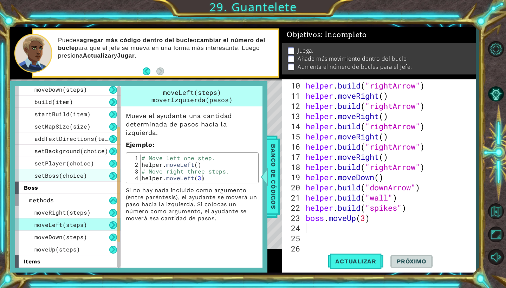
click at [93, 177] on div "setBoss(choice)" at bounding box center [67, 175] width 105 height 12
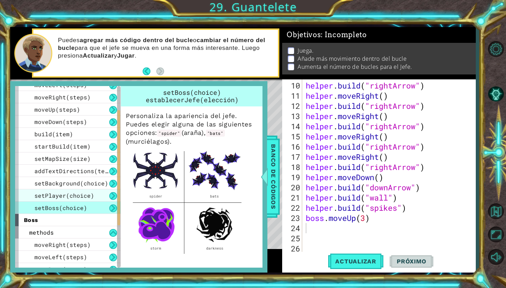
scroll to position [25, 0]
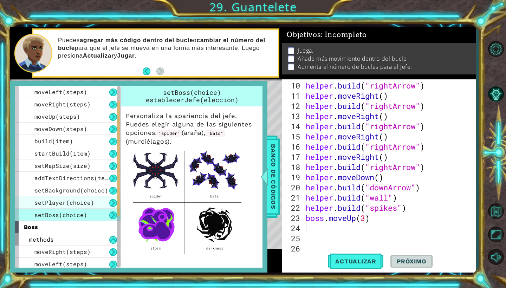
click at [96, 202] on div "setPlayer(choice)" at bounding box center [67, 202] width 105 height 12
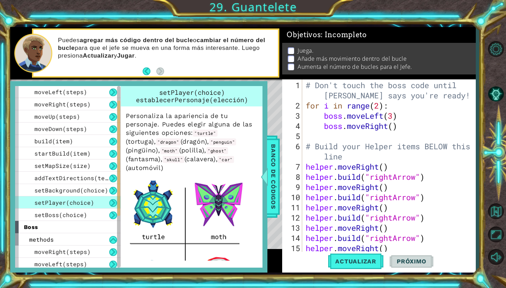
scroll to position [122, 0]
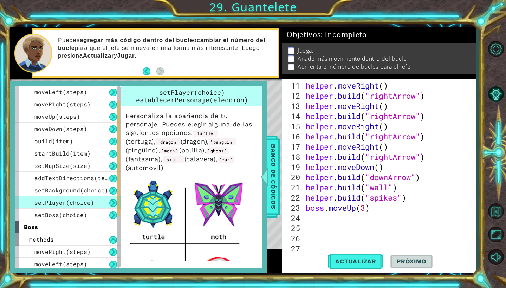
click at [249, 206] on div "helper . moveRight ( ) helper . build ( "rightArrow" ) helper . moveRight ( ) h…" at bounding box center [390, 177] width 173 height 194
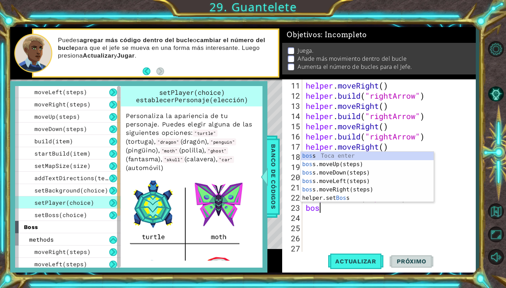
type textarea "b"
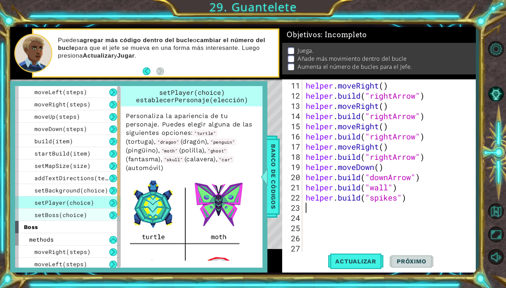
click at [101, 212] on div "setBoss(choice)" at bounding box center [67, 215] width 105 height 12
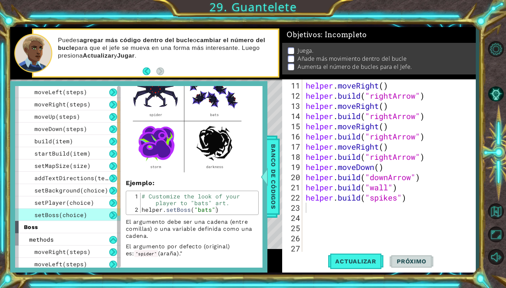
scroll to position [81, 0]
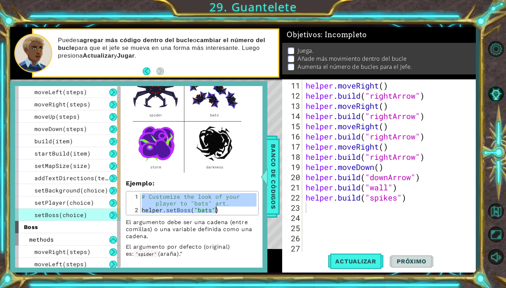
drag, startPoint x: 142, startPoint y: 195, endPoint x: 228, endPoint y: 211, distance: 86.7
click at [228, 211] on div "# Customize the look of your player to "bats" art. helper . setBoss ( "bats" )" at bounding box center [198, 213] width 116 height 40
type textarea "# Customize the look of your player to "bats" art. helper.setBoss("bats")"
click at [249, 208] on div "helper . moveRight ( ) helper . build ( "rightArrow" ) helper . moveRight ( ) h…" at bounding box center [390, 177] width 173 height 194
click at [249, 207] on div "helper . moveRight ( ) helper . build ( "rightArrow" ) helper . moveRight ( ) h…" at bounding box center [390, 177] width 173 height 194
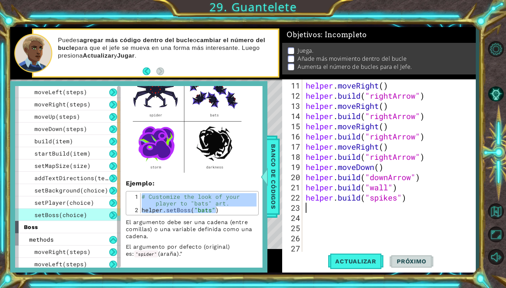
paste textarea "Sistemas operativos como Windows, Mac OS, Linux, entre otros."
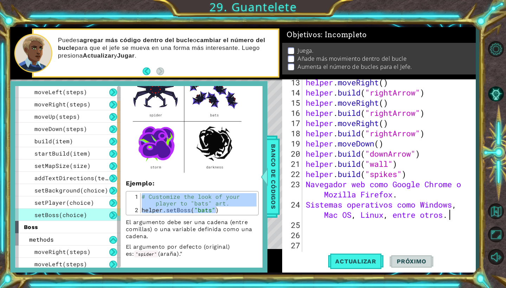
scroll to position [146, 0]
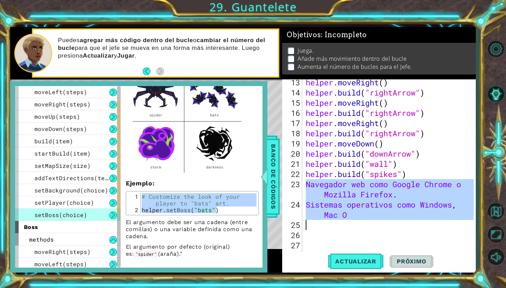
drag, startPoint x: 305, startPoint y: 183, endPoint x: 370, endPoint y: 226, distance: 77.9
click at [249, 226] on div "helper . moveRight ( ) helper . build ( "rightArrow" ) helper . moveRight ( ) h…" at bounding box center [390, 174] width 173 height 194
type textarea "Sistemas operativos como Windows, Mac O"
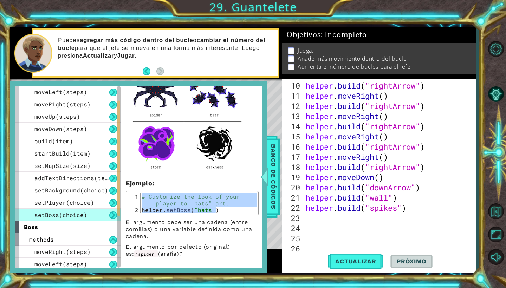
click at [218, 201] on div "# Customize the look of your player to "bats" art. helper . setBoss ( "bats" )" at bounding box center [198, 213] width 116 height 40
drag, startPoint x: 142, startPoint y: 195, endPoint x: 222, endPoint y: 214, distance: 82.4
click at [222, 214] on div "# Customize the look of your player to "bats" art. 1 2 # Customize the look of …" at bounding box center [192, 203] width 133 height 24
type textarea "# Customize the look of your player to "bats" art. helper.setBoss("bats")"
click at [249, 217] on div "helper . build ( "rightArrow" ) helper . moveRight ( ) helper . build ( "rightA…" at bounding box center [390, 177] width 173 height 194
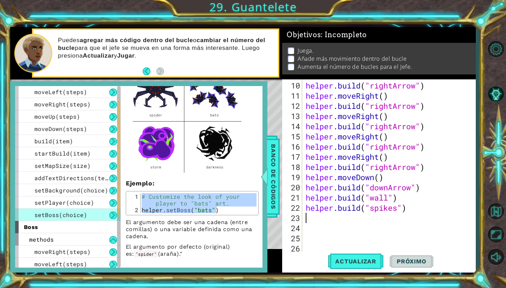
paste textarea "helper.setBoss("bats")"
type textarea "helper.setBoss("bats")"
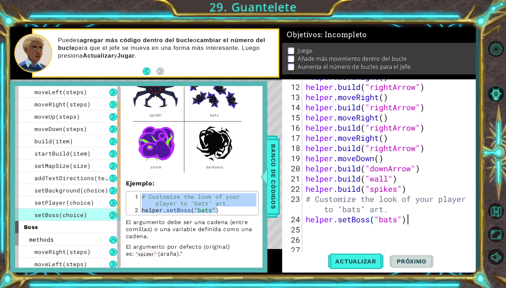
scroll to position [132, 0]
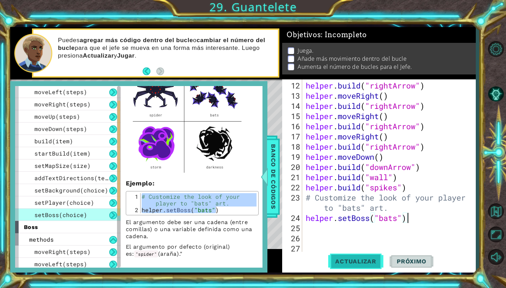
click at [249, 247] on button "Actualizar" at bounding box center [355, 261] width 55 height 19
click at [249, 228] on div "helper . build ( "rightArrow" ) helper . moveRight ( ) helper . build ( "rightA…" at bounding box center [390, 177] width 173 height 194
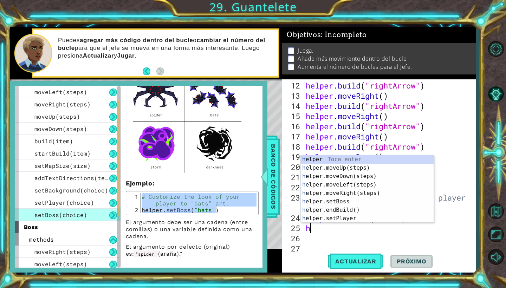
type textarea "he"
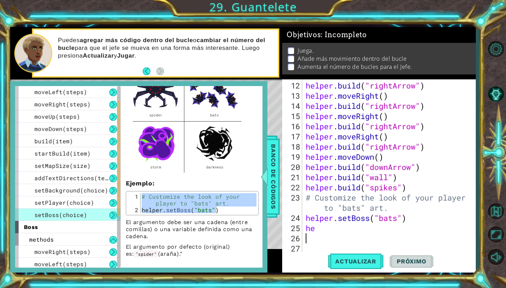
click at [249, 237] on div "helper . build ( "rightArrow" ) helper . moveRight ( ) helper . build ( "rightA…" at bounding box center [390, 177] width 173 height 194
click at [249, 235] on div "helper . build ( "rightArrow" ) helper . moveRight ( ) helper . build ( "rightA…" at bounding box center [390, 177] width 173 height 194
click at [249, 224] on div "helper . build ( "rightArrow" ) helper . moveRight ( ) helper . build ( "rightA…" at bounding box center [390, 177] width 173 height 194
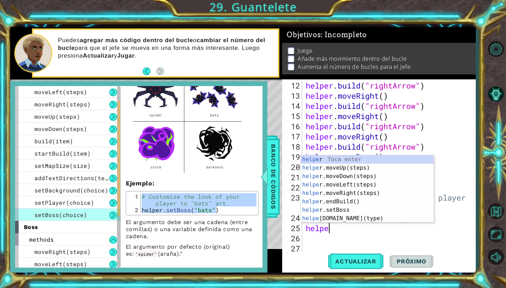
scroll to position [0, 1]
click at [249, 228] on div "helper . build ( "rightArrow" ) helper . moveRight ( ) helper . build ( "rightA…" at bounding box center [390, 177] width 173 height 194
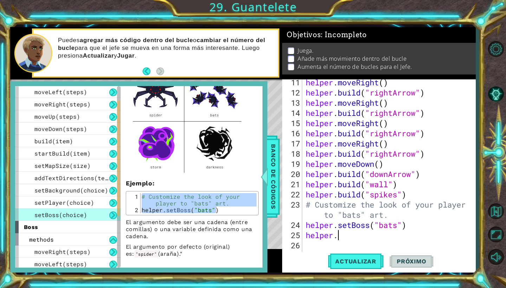
scroll to position [118, 0]
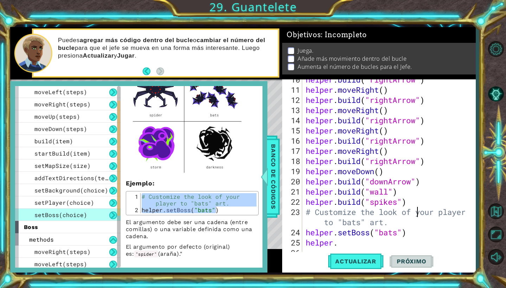
click at [249, 206] on div "helper . build ( "rightArrow" ) helper . moveRight ( ) helper . build ( "rightA…" at bounding box center [390, 171] width 173 height 194
click at [249, 204] on div "helper . build ( "rightArrow" ) helper . moveRight ( ) helper . build ( "rightA…" at bounding box center [390, 171] width 173 height 194
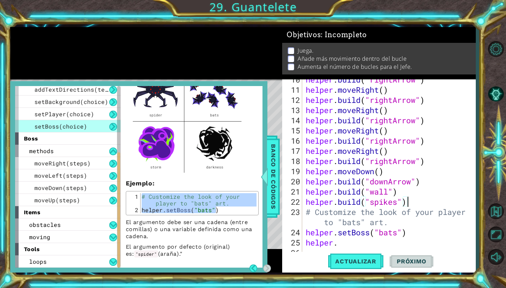
scroll to position [0, 0]
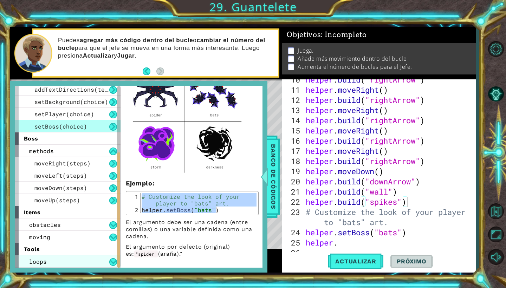
click at [91, 247] on div "loops" at bounding box center [67, 261] width 105 height 12
click at [115, 247] on button at bounding box center [113, 262] width 8 height 8
click at [90, 247] on div "loops" at bounding box center [67, 261] width 105 height 12
click at [80, 124] on span "setBoss(choice)" at bounding box center [60, 126] width 53 height 7
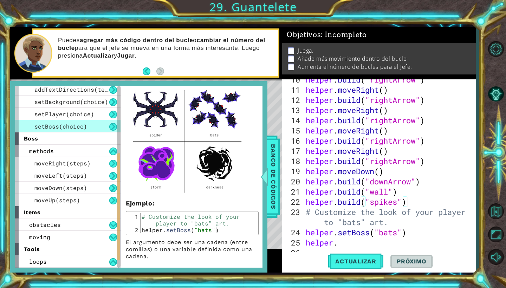
click at [112, 127] on button at bounding box center [113, 127] width 8 height 8
click at [110, 247] on button at bounding box center [113, 262] width 8 height 8
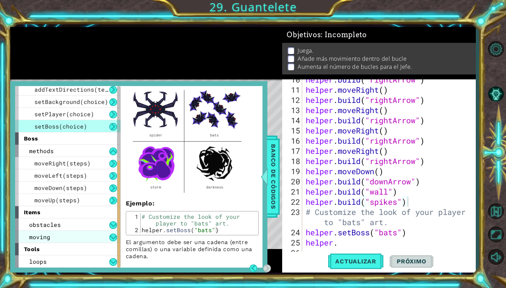
scroll to position [0, 0]
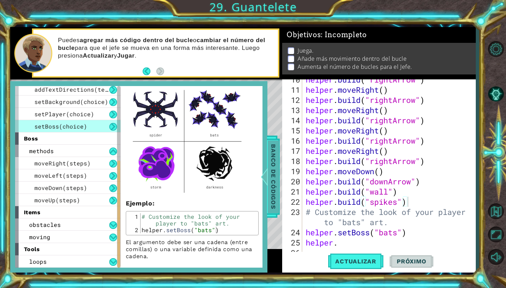
click at [249, 174] on span "Banco de códigos" at bounding box center [273, 177] width 11 height 73
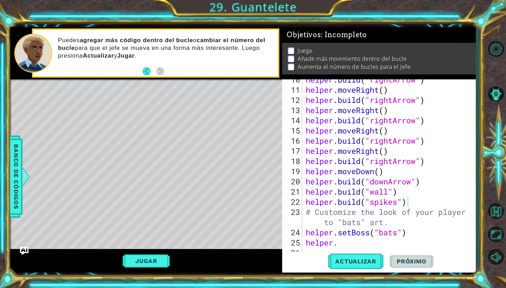
scroll to position [132, 0]
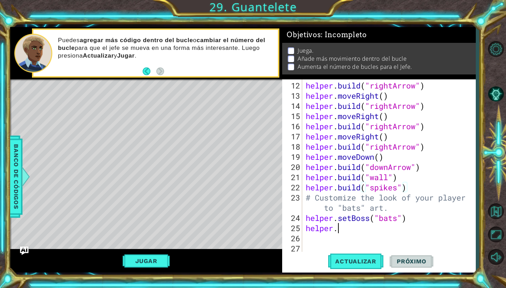
click at [249, 228] on div "helper . build ( "rightArrow" ) helper . moveRight ( ) helper . build ( "rightA…" at bounding box center [390, 177] width 173 height 194
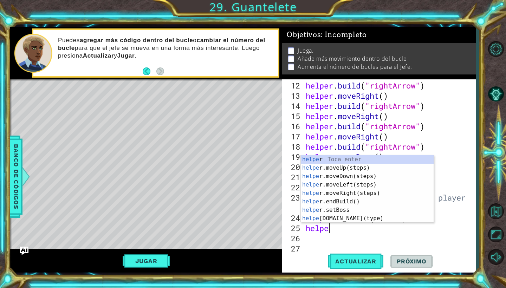
scroll to position [0, 0]
type textarea "h"
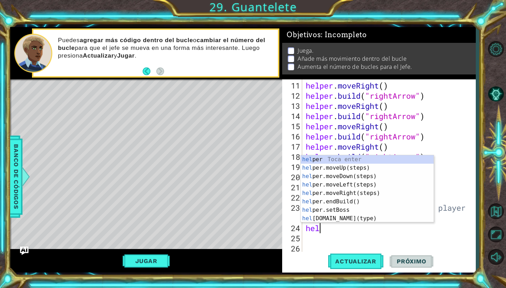
type textarea "h"
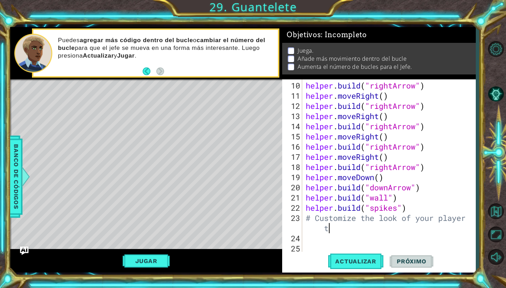
scroll to position [102, 0]
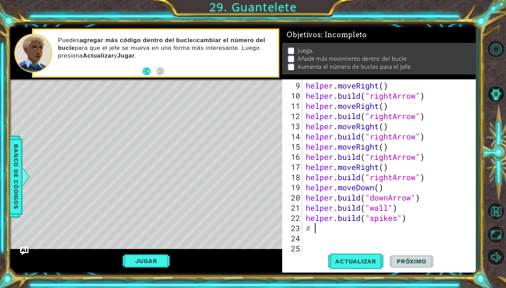
type textarea "#"
click at [249, 247] on span "Actualizar" at bounding box center [355, 261] width 55 height 7
click at [20, 196] on span "Banco de códigos" at bounding box center [16, 177] width 11 height 73
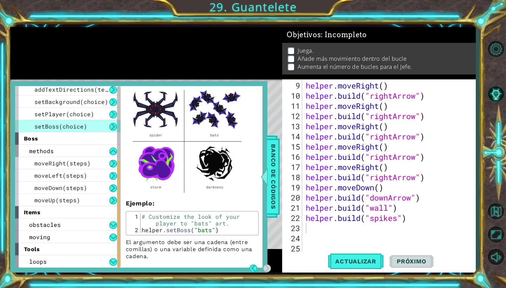
scroll to position [0, 0]
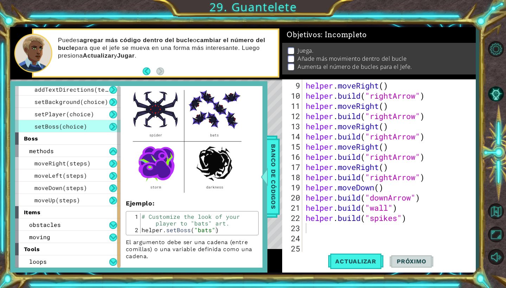
click at [115, 124] on button at bounding box center [113, 127] width 8 height 8
click at [113, 126] on button at bounding box center [113, 127] width 8 height 8
click at [115, 126] on button at bounding box center [113, 127] width 8 height 8
click at [114, 150] on button at bounding box center [113, 152] width 8 height 8
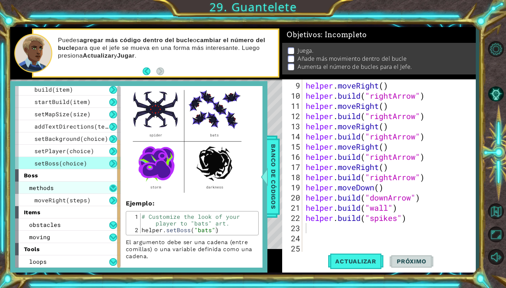
scroll to position [64, 0]
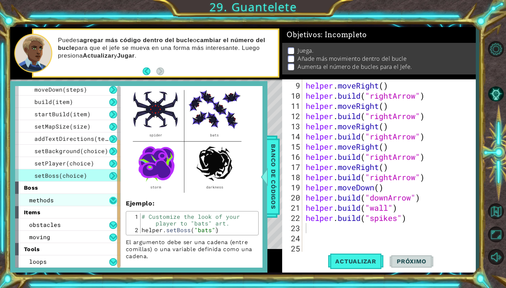
click at [113, 200] on button at bounding box center [113, 201] width 8 height 8
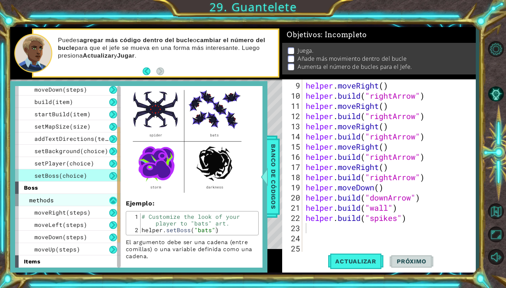
click at [113, 199] on button at bounding box center [113, 201] width 8 height 8
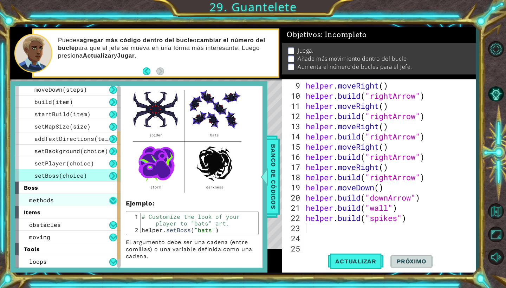
click at [111, 202] on button at bounding box center [113, 201] width 8 height 8
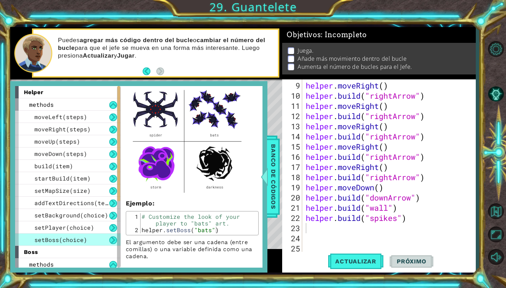
scroll to position [0, 0]
click at [112, 107] on button at bounding box center [113, 105] width 8 height 8
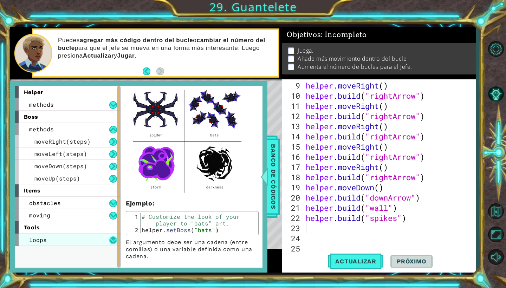
click at [111, 237] on button at bounding box center [113, 240] width 8 height 8
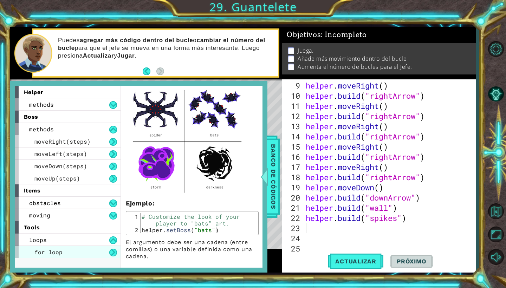
click at [90, 247] on div "for loop" at bounding box center [67, 252] width 105 height 12
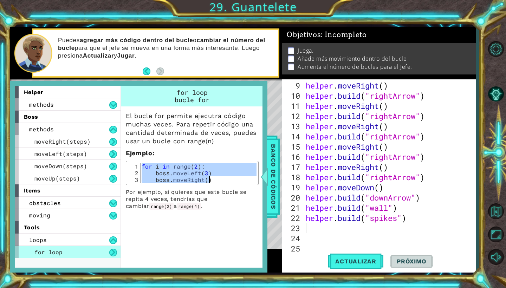
drag, startPoint x: 143, startPoint y: 166, endPoint x: 212, endPoint y: 183, distance: 71.0
click at [212, 183] on div "for i in range(2): 1 2 3 for i in range ( 2 ) : boss . moveLeft ( 3 ) boss . mo…" at bounding box center [192, 173] width 133 height 24
type textarea "boss.moveLeft(3) boss.moveRight()"
click at [249, 226] on div "helper . moveRight ( ) helper . build ( "rightArrow" ) helper . moveRight ( ) h…" at bounding box center [390, 177] width 173 height 194
paste textarea "boss.moveRight()"
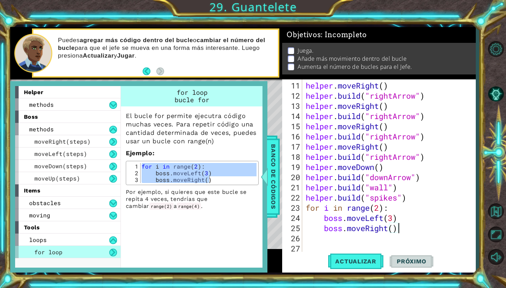
scroll to position [122, 0]
click at [249, 217] on div "helper . moveRight ( ) helper . build ( "rightArrow" ) helper . moveRight ( ) h…" at bounding box center [390, 177] width 173 height 194
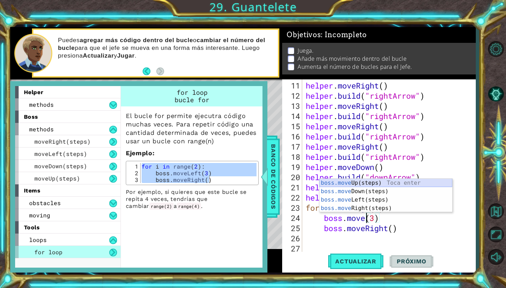
click at [249, 183] on div "boss.move Up(steps) Toca enter boss.move Down(steps) Toca enter boss.move Left(…" at bounding box center [385, 204] width 133 height 51
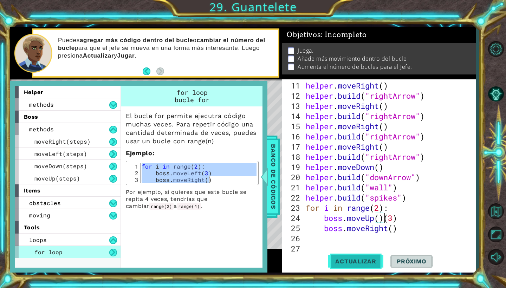
click at [249, 247] on span "Actualizar" at bounding box center [355, 261] width 55 height 7
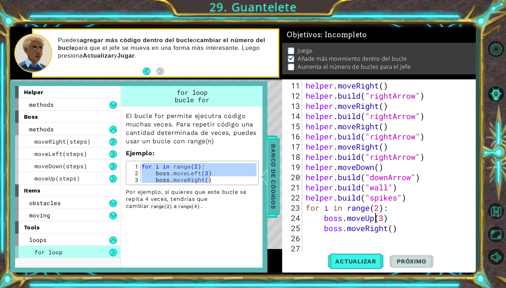
click at [249, 185] on span "Banco de códigos" at bounding box center [273, 177] width 11 height 73
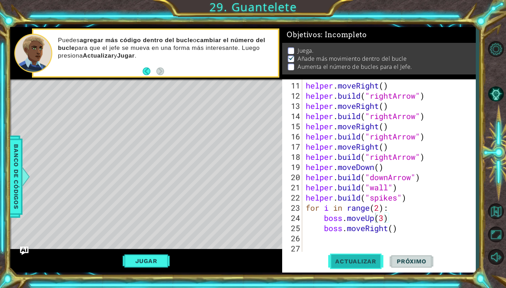
click at [249, 247] on button "Actualizar" at bounding box center [355, 261] width 55 height 19
click at [155, 247] on button "Jugar" at bounding box center [146, 260] width 47 height 13
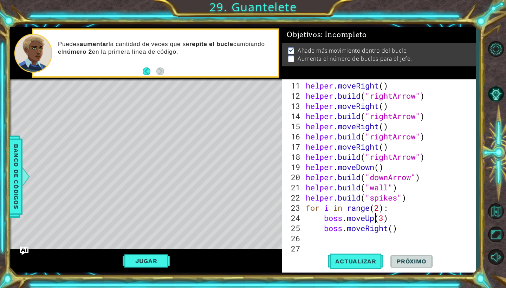
click at [249, 208] on div "helper . moveRight ( ) helper . build ( "rightArrow" ) helper . moveRight ( ) h…" at bounding box center [390, 177] width 173 height 194
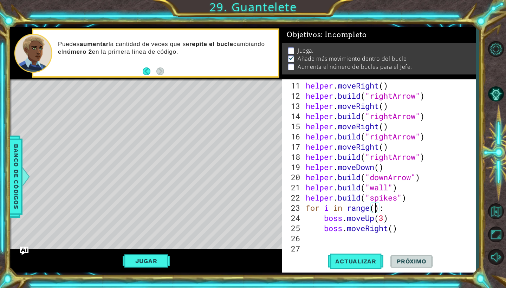
scroll to position [0, 4]
click at [249, 247] on span "Actualizar" at bounding box center [355, 261] width 55 height 7
click at [143, 247] on button "Jugar" at bounding box center [146, 260] width 47 height 13
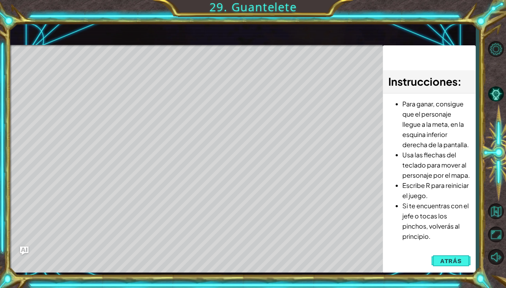
type textarea "boss.moveRight()"
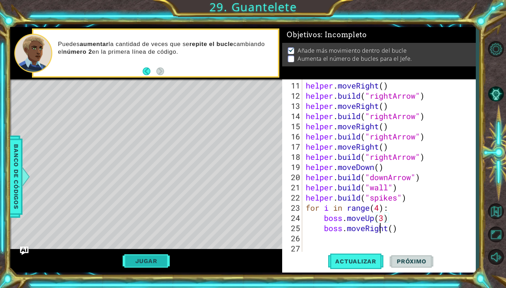
scroll to position [0, 0]
click at [249, 247] on span "Actualizar" at bounding box center [355, 261] width 55 height 7
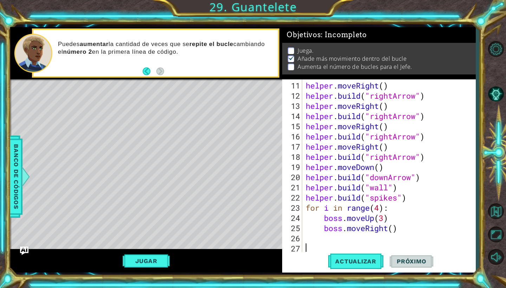
click at [249, 209] on div "helper . moveRight ( ) helper . build ( "rightArrow" ) helper . moveRight ( ) h…" at bounding box center [390, 177] width 173 height 194
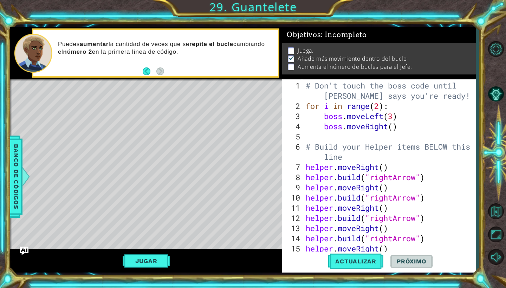
click at [249, 106] on div "# Don't touch the boss code until [PERSON_NAME] says you're ready! for i in ran…" at bounding box center [390, 182] width 173 height 204
click at [249, 247] on span "Actualizar" at bounding box center [355, 261] width 55 height 7
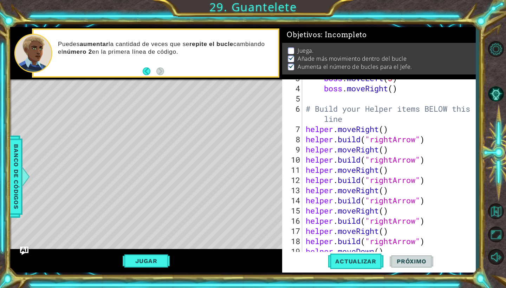
scroll to position [122, 0]
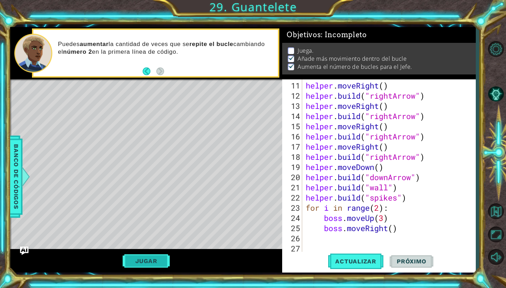
click at [160, 247] on button "Jugar" at bounding box center [146, 260] width 47 height 13
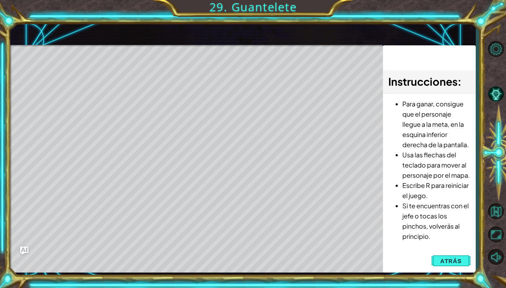
type textarea "boss.moveRight()"
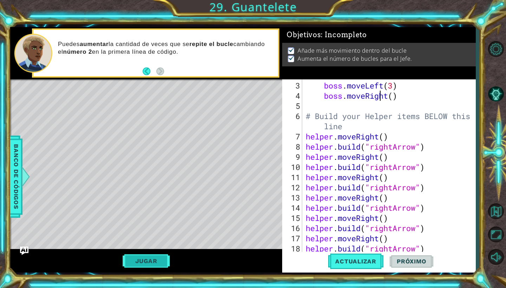
scroll to position [0, 0]
type textarea "[DOMAIN_NAME]("rightArrow")"
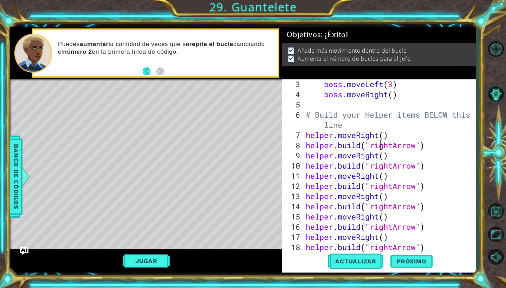
scroll to position [122, 0]
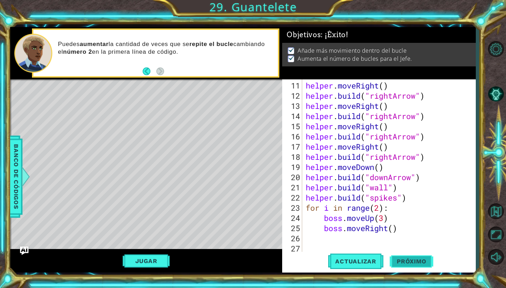
click at [249, 247] on span "Próximo" at bounding box center [412, 262] width 44 height 7
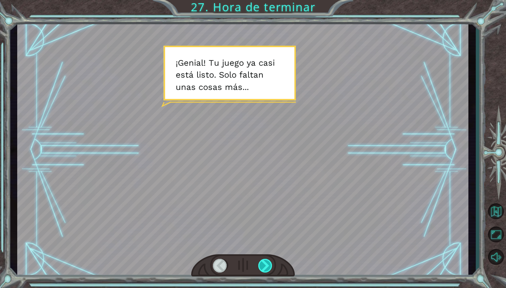
click at [249, 247] on div at bounding box center [265, 266] width 14 height 14
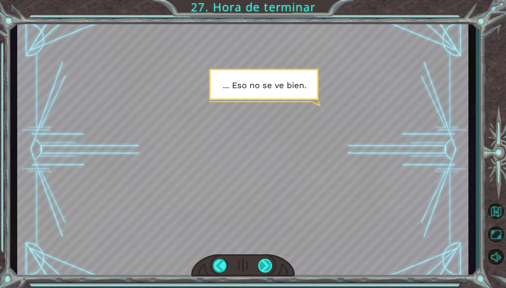
click at [249, 247] on div at bounding box center [265, 266] width 14 height 14
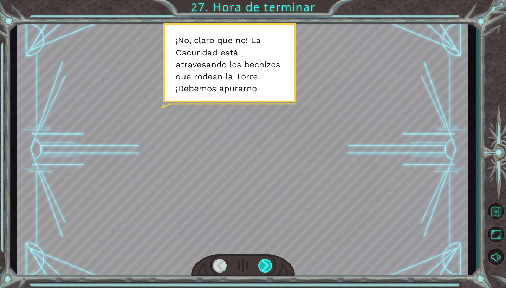
click at [249, 247] on div at bounding box center [265, 266] width 14 height 14
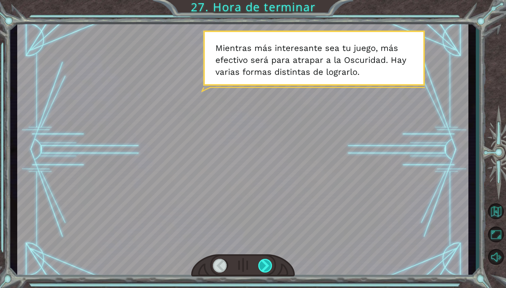
click at [249, 247] on div at bounding box center [265, 266] width 14 height 14
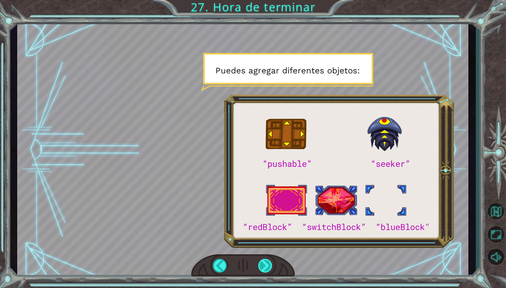
click at [249, 247] on div at bounding box center [265, 266] width 14 height 14
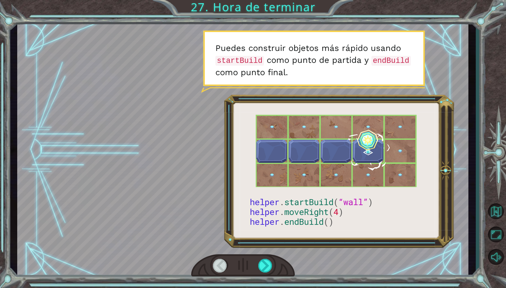
click at [215, 247] on div at bounding box center [220, 266] width 14 height 14
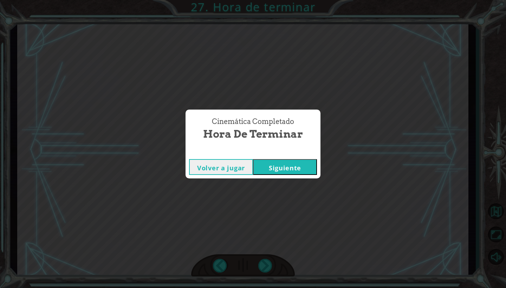
click at [249, 164] on button "Siguiente" at bounding box center [285, 167] width 64 height 16
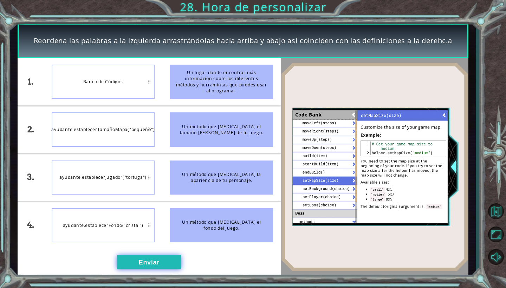
click at [156, 247] on button "Enviar" at bounding box center [149, 262] width 64 height 14
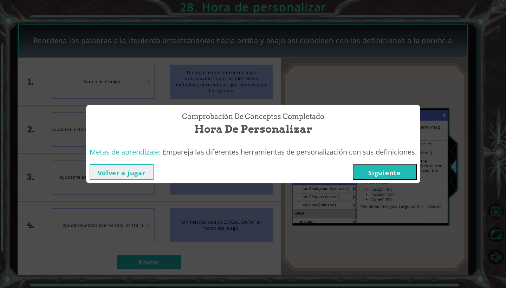
click at [249, 171] on button "Siguiente" at bounding box center [385, 172] width 64 height 16
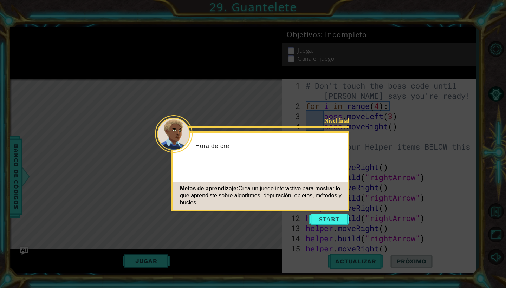
scroll to position [122, 0]
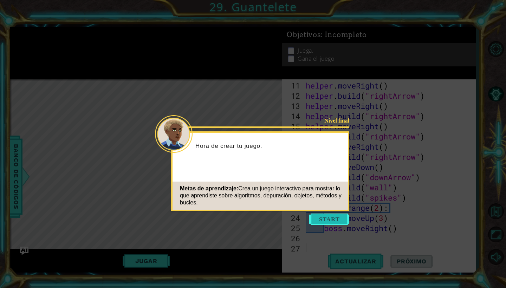
click at [249, 220] on button "Start" at bounding box center [329, 219] width 40 height 11
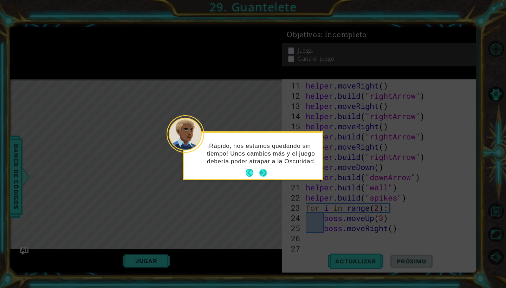
click at [249, 175] on button "Next" at bounding box center [263, 173] width 8 height 8
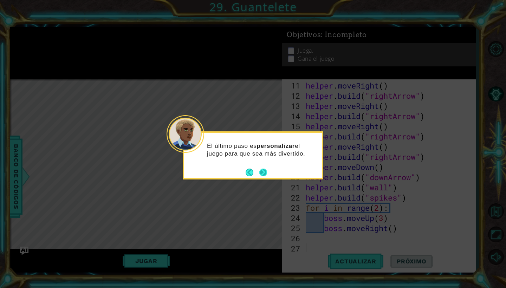
click at [249, 174] on button "Next" at bounding box center [263, 173] width 8 height 8
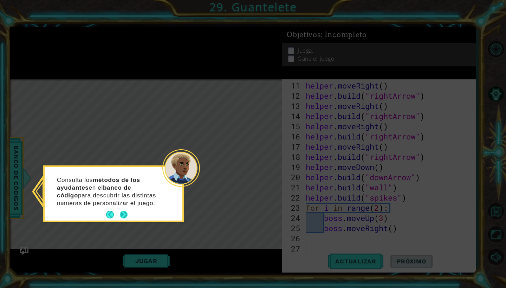
click at [123, 212] on button "Next" at bounding box center [124, 215] width 10 height 10
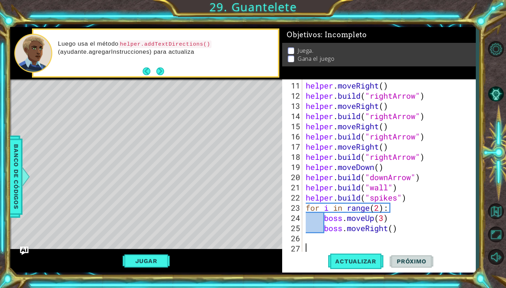
click at [249, 214] on div "helper . moveRight ( ) helper . build ( "rightArrow" ) helper . moveRight ( ) h…" at bounding box center [390, 177] width 173 height 194
type textarea "boss.moveUp(3)"
click at [249, 242] on div "helper . moveRight ( ) helper . build ( "rightArrow" ) helper . moveRight ( ) h…" at bounding box center [390, 177] width 173 height 194
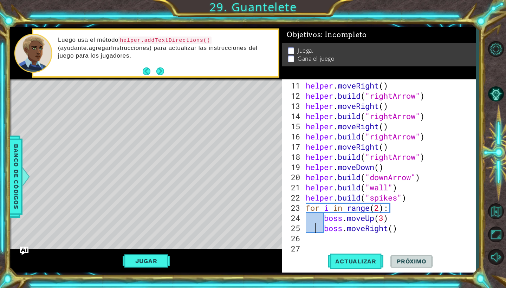
click at [249, 228] on div "helper . moveRight ( ) helper . build ( "rightArrow" ) helper . moveRight ( ) h…" at bounding box center [390, 177] width 173 height 194
click at [249, 221] on div "helper . moveRight ( ) helper . build ( "rightArrow" ) helper . moveRight ( ) h…" at bounding box center [390, 177] width 173 height 194
drag, startPoint x: 123, startPoint y: 41, endPoint x: 211, endPoint y: 41, distance: 87.5
click at [211, 41] on code "helper.addTextDirections()" at bounding box center [164, 41] width 93 height 8
click at [161, 75] on button "Next" at bounding box center [160, 71] width 8 height 8
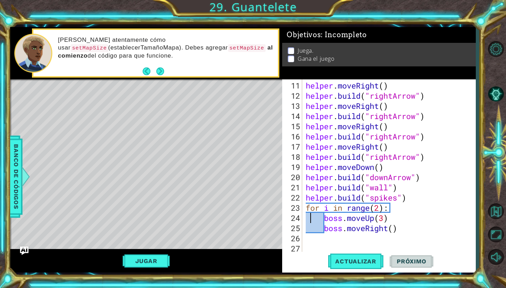
click at [159, 75] on button "Next" at bounding box center [160, 71] width 8 height 8
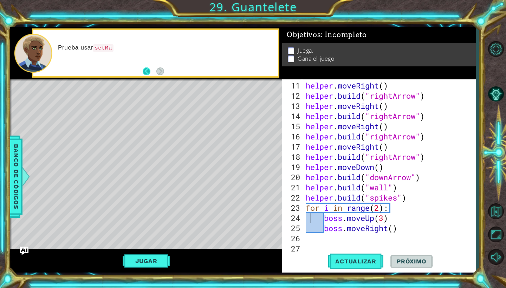
click at [146, 73] on button "Back" at bounding box center [150, 71] width 14 height 8
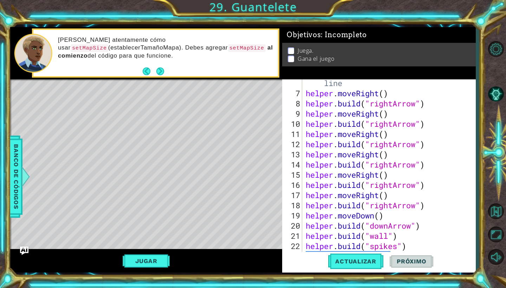
scroll to position [0, 0]
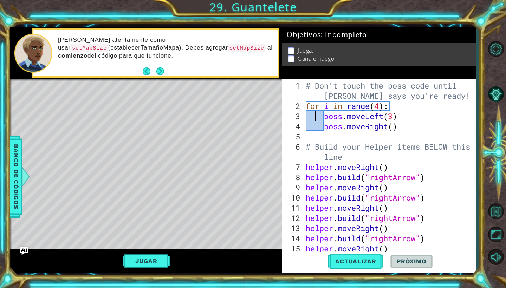
click at [249, 119] on div "# Don't touch the boss code until [PERSON_NAME] says you're ready! for i in ran…" at bounding box center [390, 182] width 173 height 204
click at [14, 169] on span "Banco de códigos" at bounding box center [16, 177] width 11 height 73
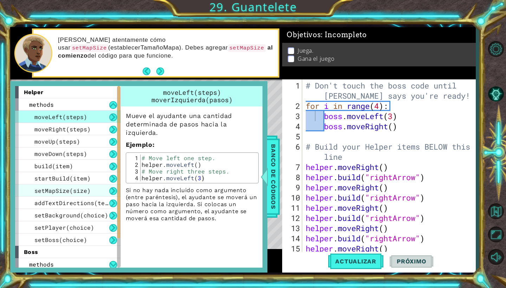
click at [76, 190] on span "setMapSize(size)" at bounding box center [62, 190] width 56 height 7
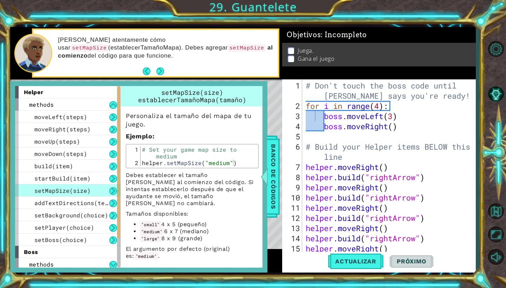
type textarea "# Don't touch the boss code until [PERSON_NAME] says you're ready!"
click at [249, 84] on div "# Don't touch the boss code until [PERSON_NAME] says you're ready! for i in ran…" at bounding box center [390, 182] width 173 height 204
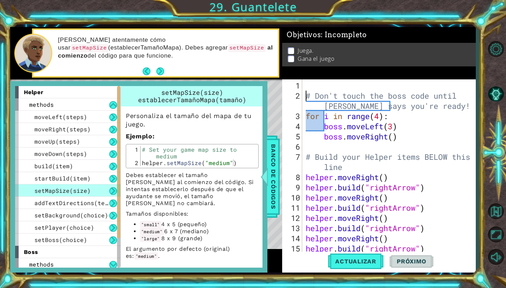
click at [249, 81] on div "# Don't touch the boss code until [PERSON_NAME] says you're ready! for i in ran…" at bounding box center [390, 177] width 173 height 194
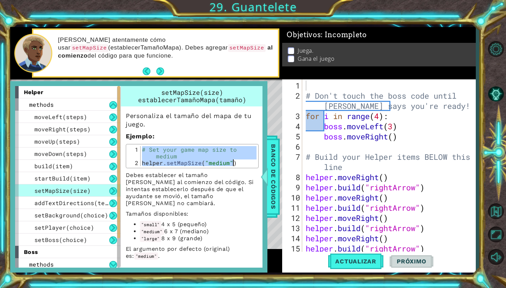
drag, startPoint x: 142, startPoint y: 149, endPoint x: 242, endPoint y: 168, distance: 102.0
click at [242, 168] on div "Personaliza el tamaño [PERSON_NAME] de tu juego. Ejemplo : # Set your game map …" at bounding box center [192, 182] width 143 height 153
type textarea "# Set your game map size to medium helper.setMapSize("medium")"
click at [249, 84] on div "# Don't touch the boss code until [PERSON_NAME] says you're ready! for i in ran…" at bounding box center [390, 177] width 173 height 194
paste textarea "helper.setMapSize("medium")"
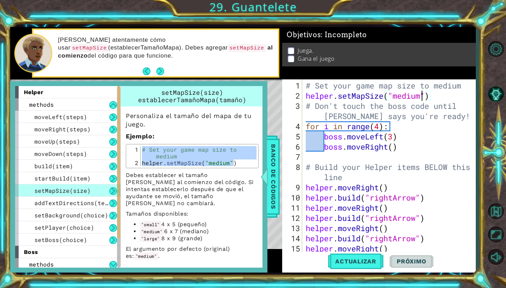
click at [249, 97] on div "# Set your game map size to medium helper . setMapSize ( "medium" ) # Don't tou…" at bounding box center [390, 177] width 173 height 194
type textarea "helper.setMapSize("large")"
click at [249, 247] on span "Actualizar" at bounding box center [355, 261] width 55 height 7
click at [249, 122] on div "Level Map" at bounding box center [172, 182] width 325 height 207
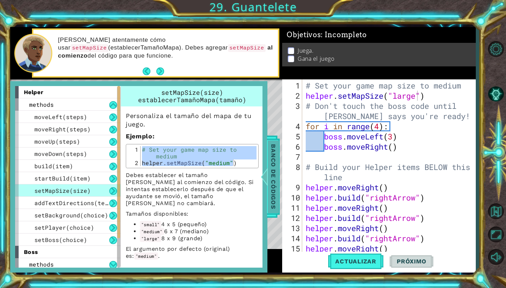
click at [249, 185] on span "Banco de códigos" at bounding box center [273, 177] width 11 height 73
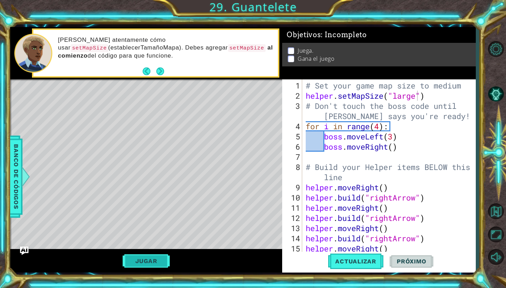
click at [149, 247] on button "Jugar" at bounding box center [146, 260] width 47 height 13
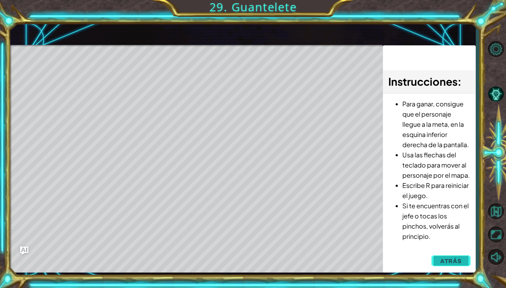
click at [249, 247] on button "Atrás" at bounding box center [450, 261] width 39 height 14
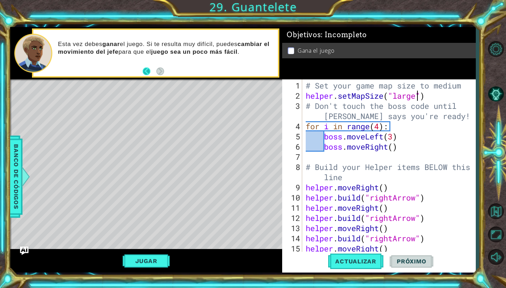
click at [148, 71] on button "Back" at bounding box center [150, 71] width 14 height 8
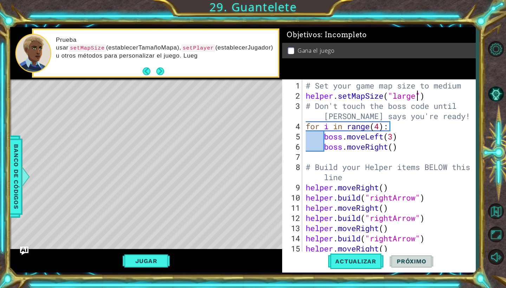
scroll to position [0, 0]
click at [249, 156] on div "# Set your game map size to medium helper . setMapSize ( "large" ) # Don't touc…" at bounding box center [390, 177] width 173 height 194
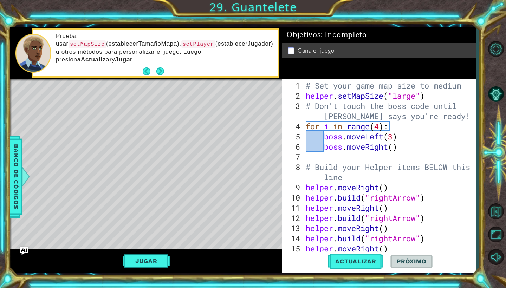
type textarea "boss.moveRight()"
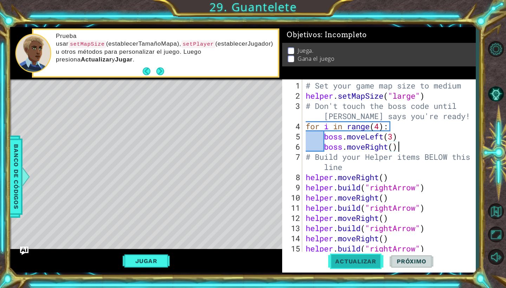
click at [249, 247] on button "Actualizar" at bounding box center [355, 261] width 55 height 19
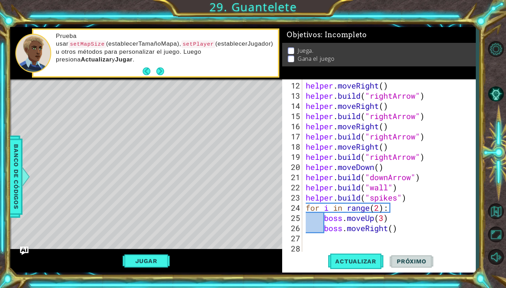
scroll to position [132, 0]
click at [249, 239] on div "helper . moveRight ( ) helper . build ( "rightArrow" ) helper . moveRight ( ) h…" at bounding box center [390, 177] width 173 height 194
click at [162, 72] on button "Next" at bounding box center [160, 71] width 8 height 8
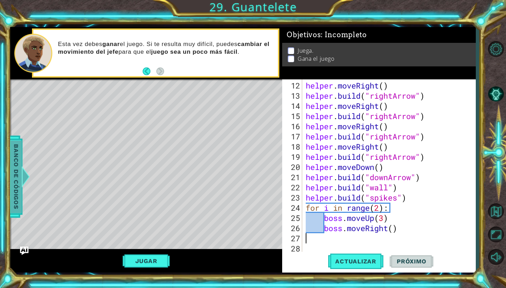
click at [13, 175] on span "Banco de códigos" at bounding box center [16, 177] width 11 height 73
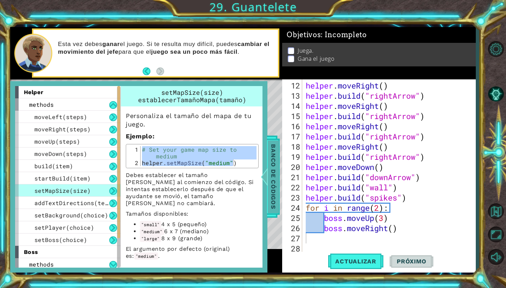
click at [249, 192] on span "Banco de códigos" at bounding box center [273, 177] width 11 height 73
